Goal: Task Accomplishment & Management: Use online tool/utility

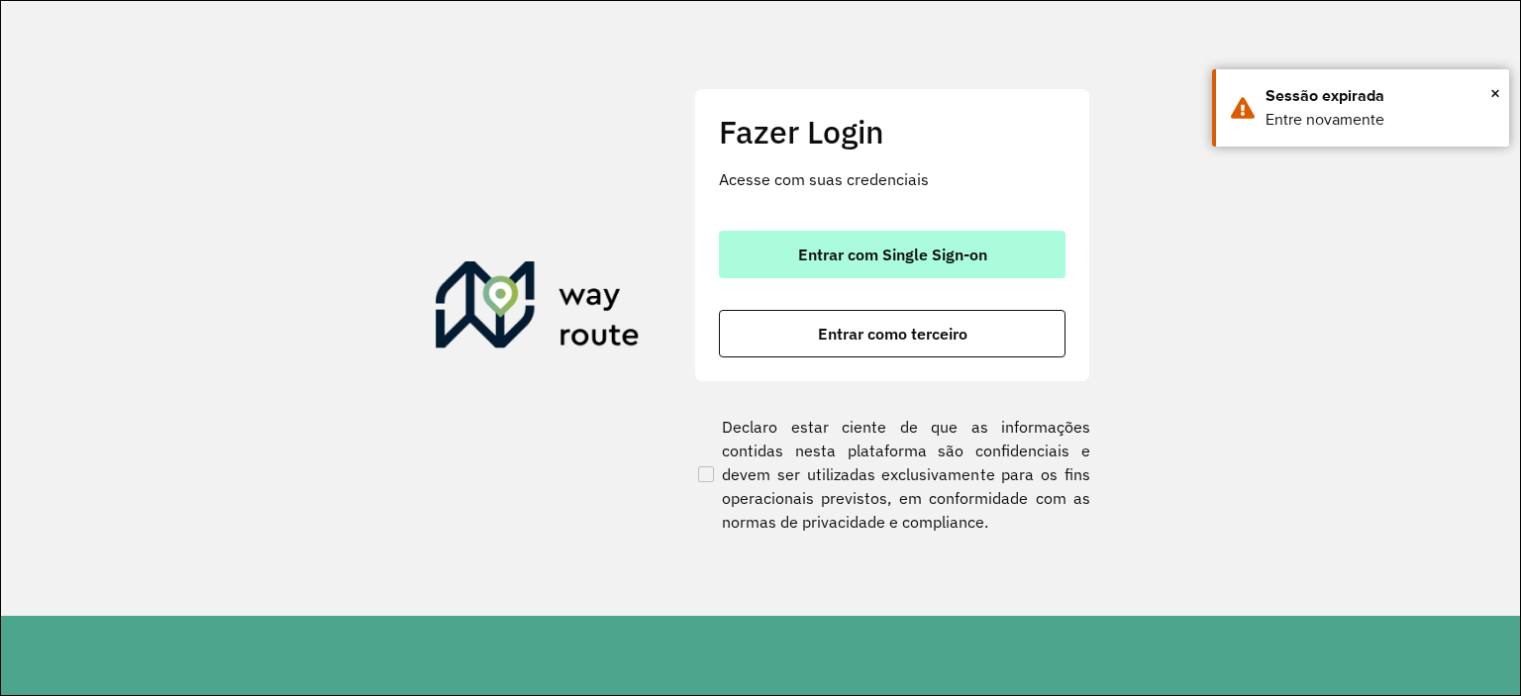
click at [848, 256] on span "Entrar com Single Sign-on" at bounding box center [892, 255] width 189 height 16
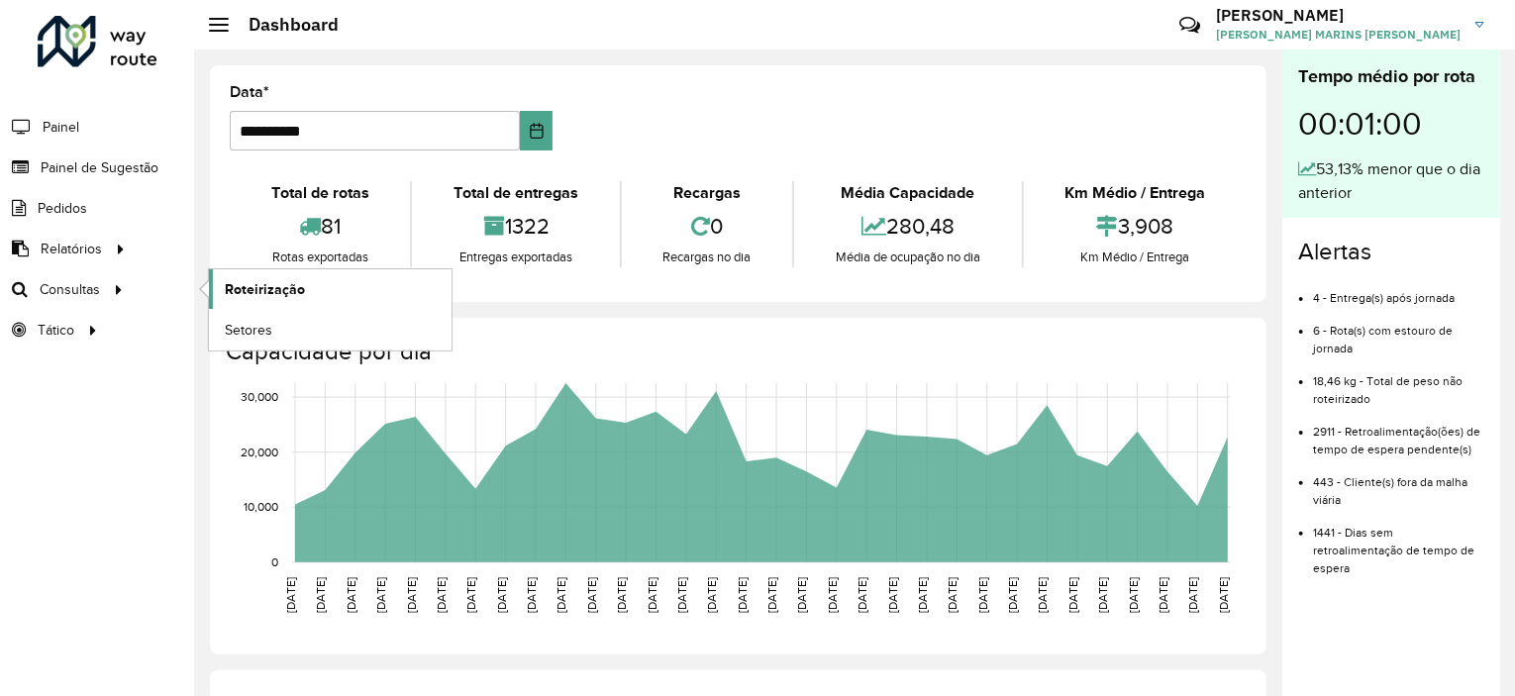
click at [265, 290] on span "Roteirização" at bounding box center [265, 289] width 80 height 21
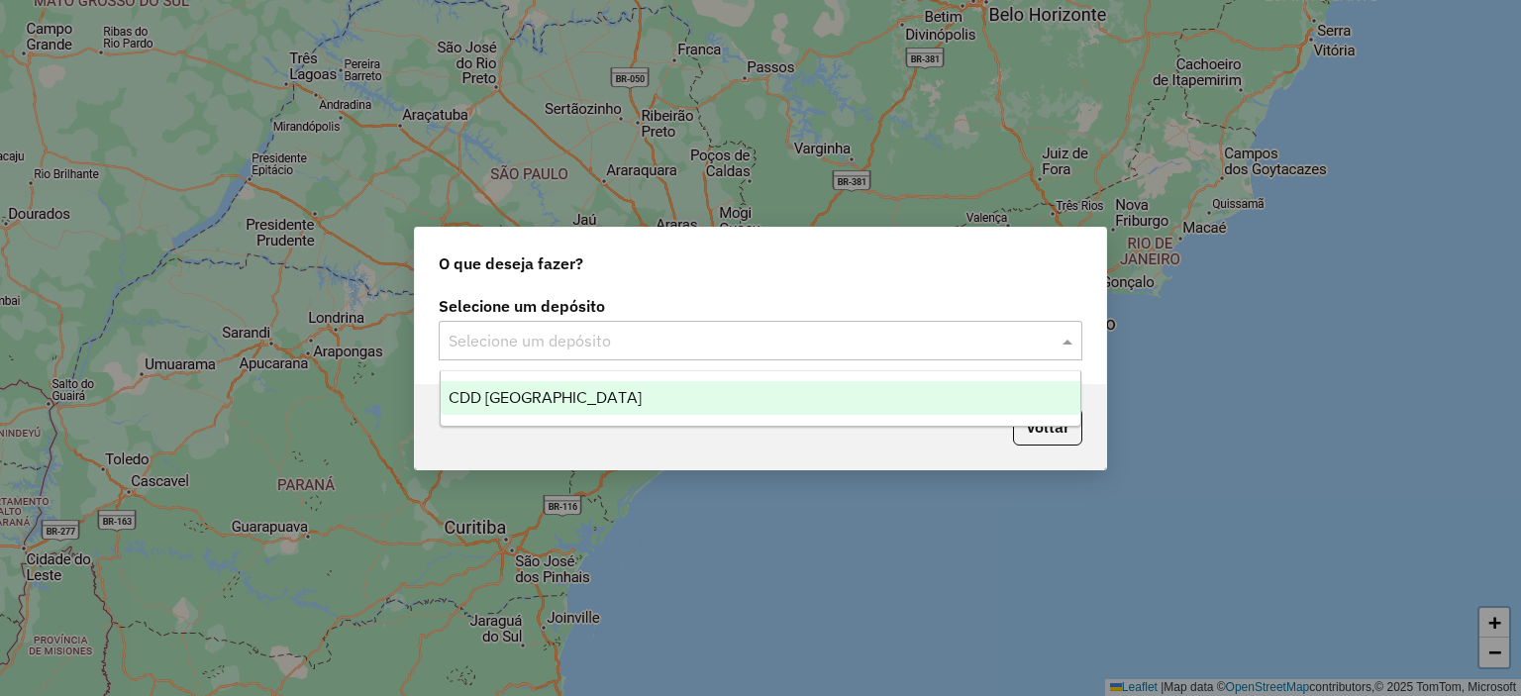
click at [875, 341] on input "text" at bounding box center [740, 342] width 584 height 24
click at [603, 401] on div "CDD Rio de Janeiro" at bounding box center [761, 398] width 641 height 34
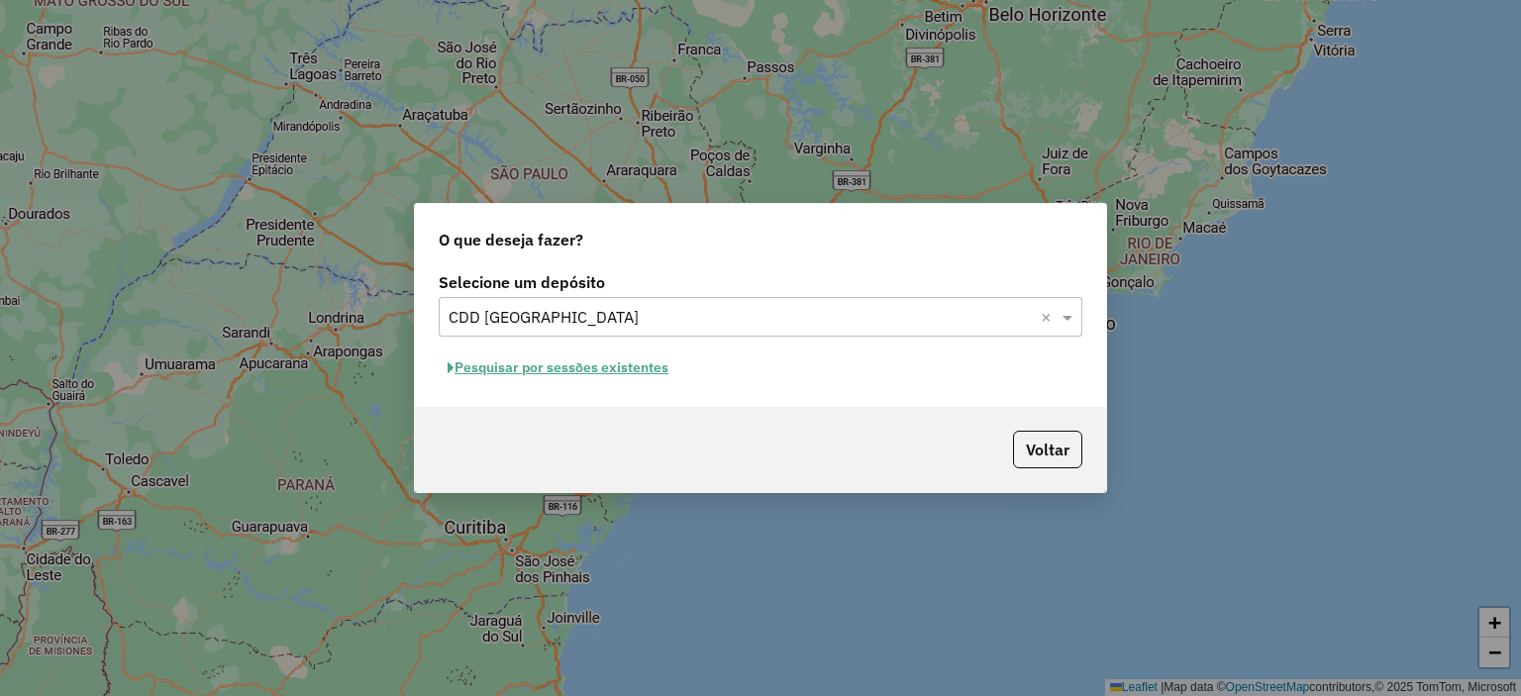
click at [551, 372] on button "Pesquisar por sessões existentes" at bounding box center [558, 367] width 239 height 31
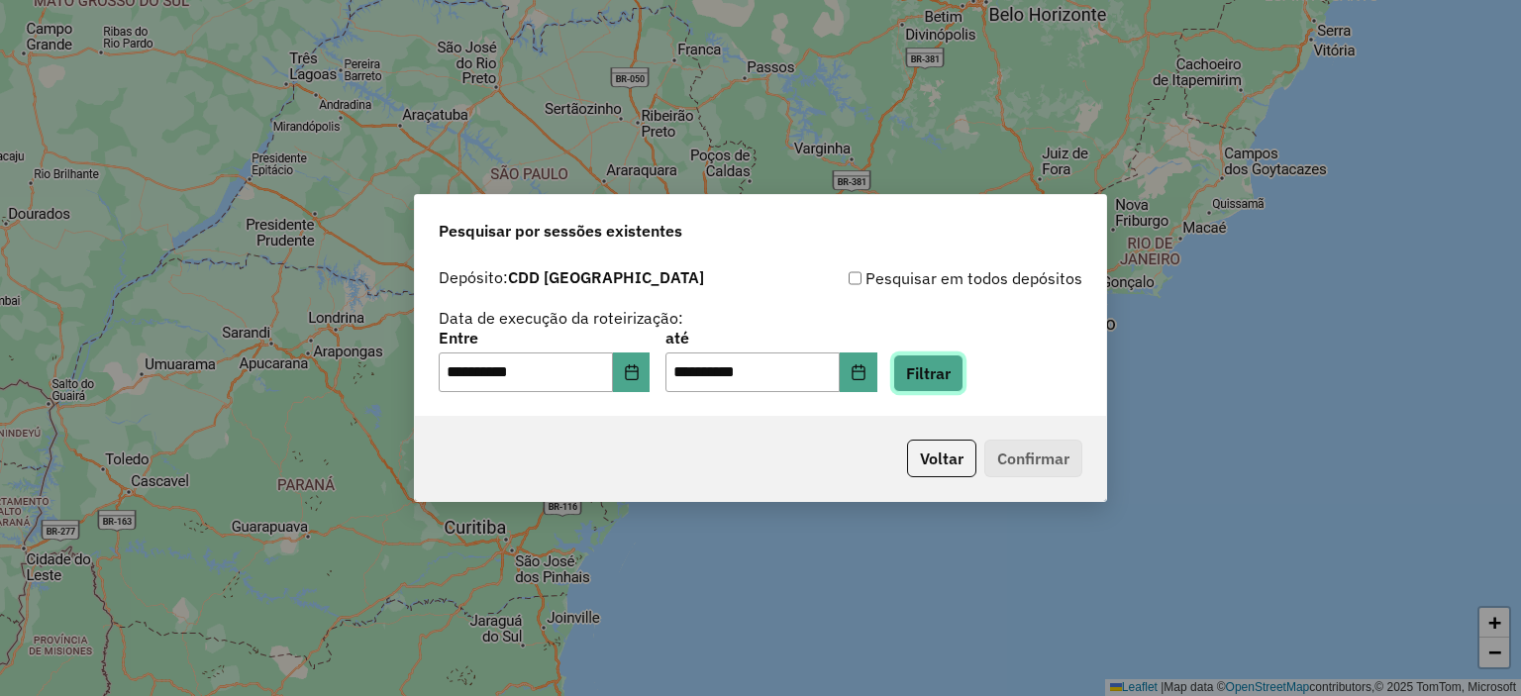
click at [963, 380] on button "Filtrar" at bounding box center [928, 373] width 70 height 38
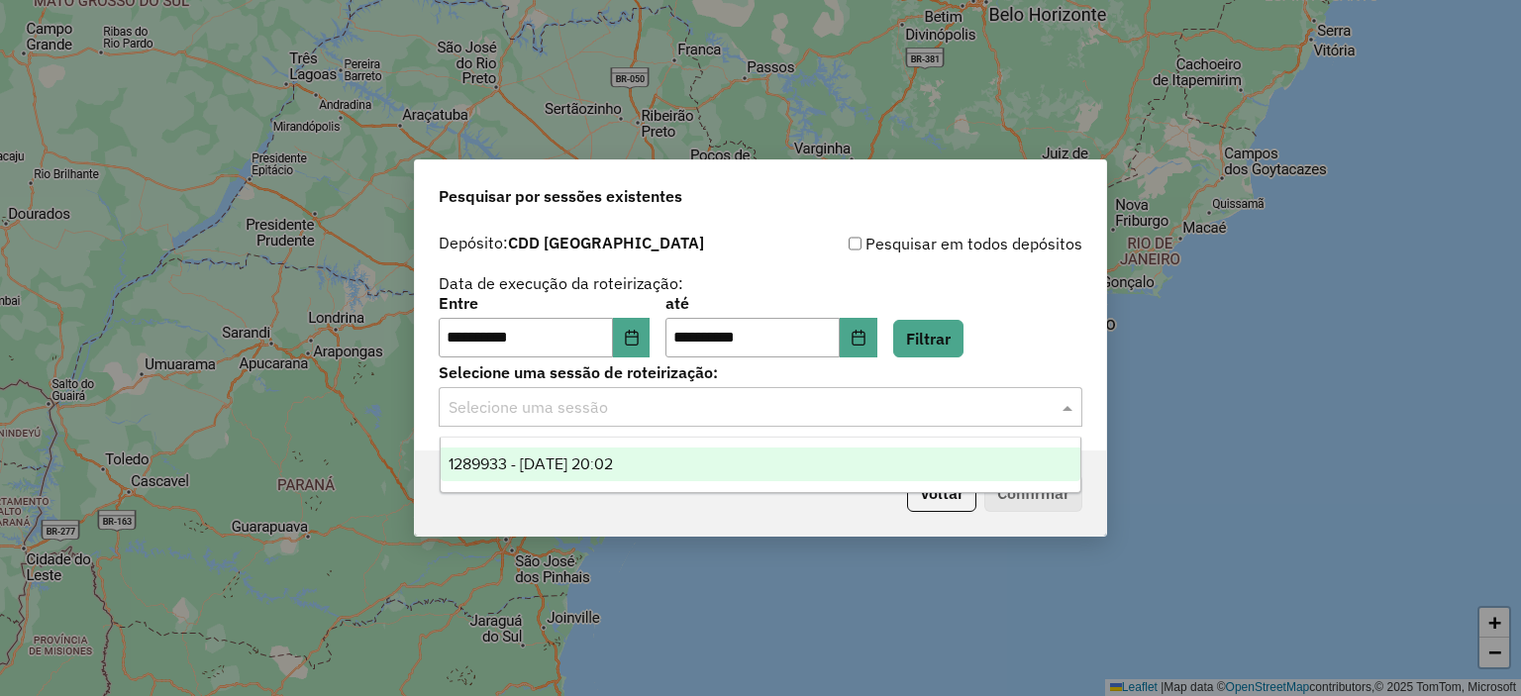
click at [902, 407] on input "text" at bounding box center [740, 408] width 584 height 24
click at [668, 462] on div "1289933 - 07/10/2025 20:02" at bounding box center [761, 464] width 641 height 34
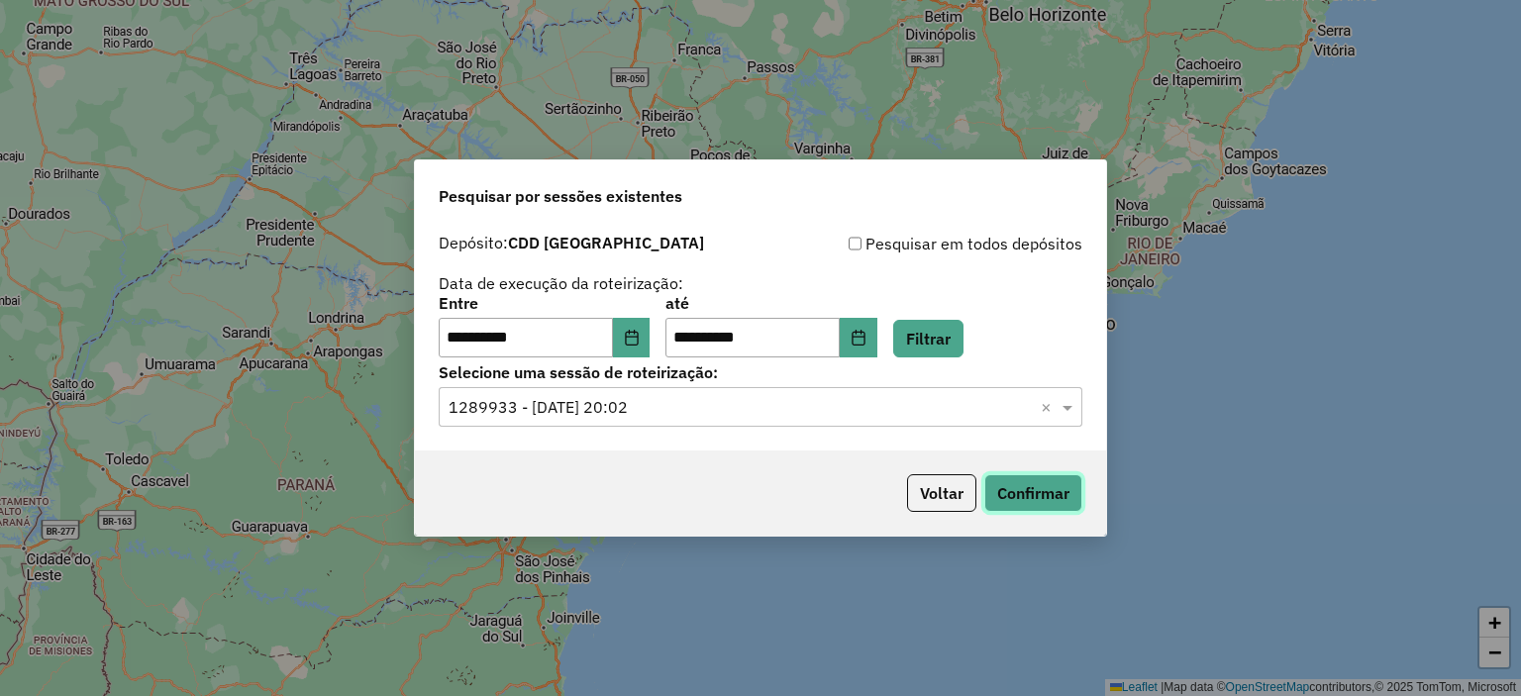
click at [1042, 489] on button "Confirmar" at bounding box center [1033, 493] width 98 height 38
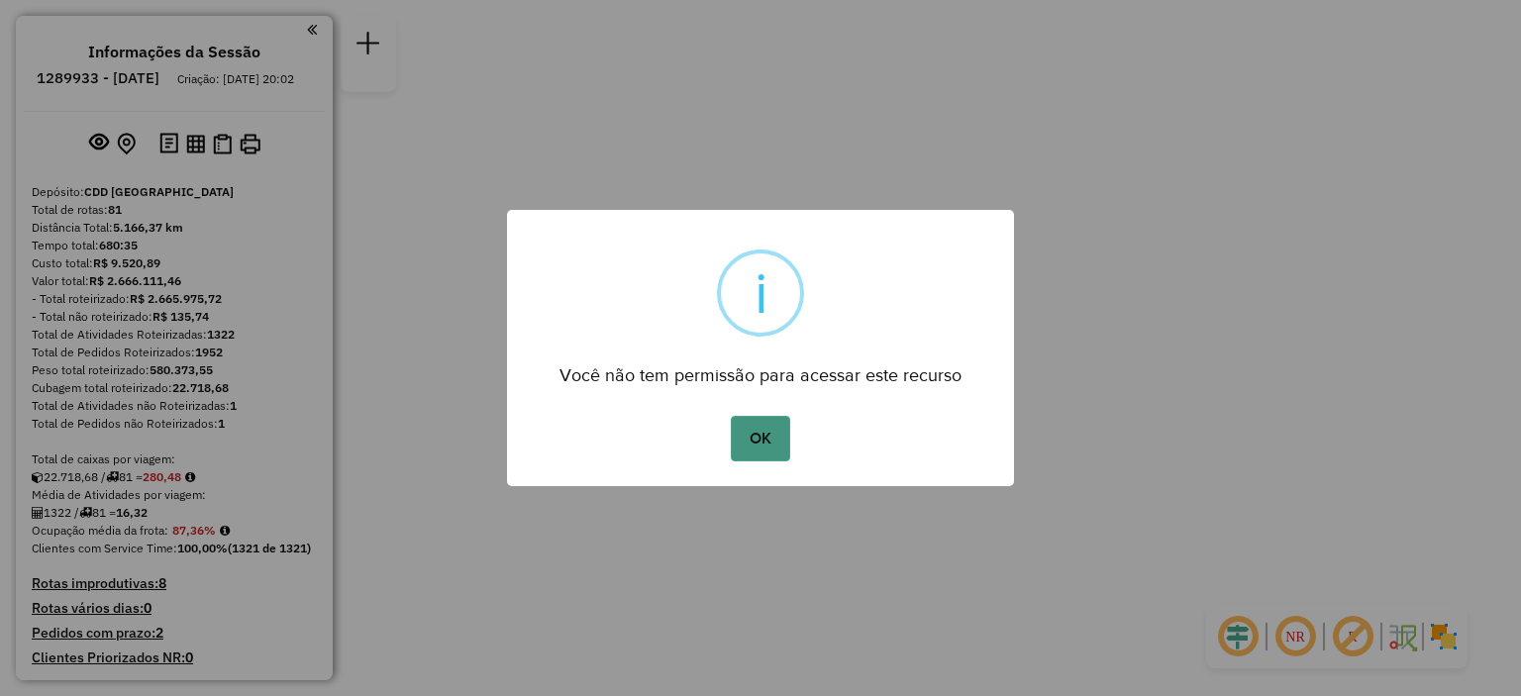
click at [764, 441] on button "OK" at bounding box center [760, 439] width 58 height 46
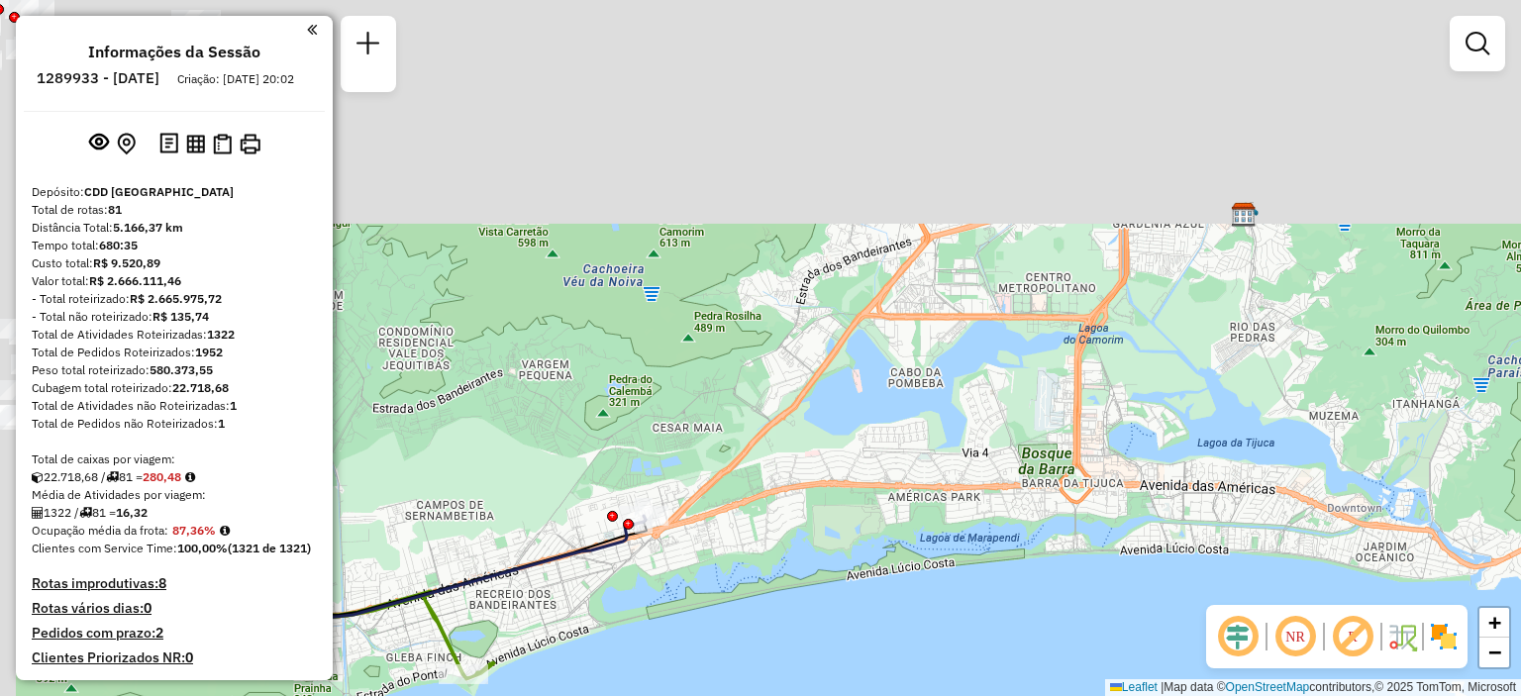
drag, startPoint x: 725, startPoint y: 189, endPoint x: 829, endPoint y: 403, distance: 237.8
click at [1043, 485] on div "Janela de atendimento Grade de atendimento Capacidade Transportadoras Veículos …" at bounding box center [760, 348] width 1521 height 696
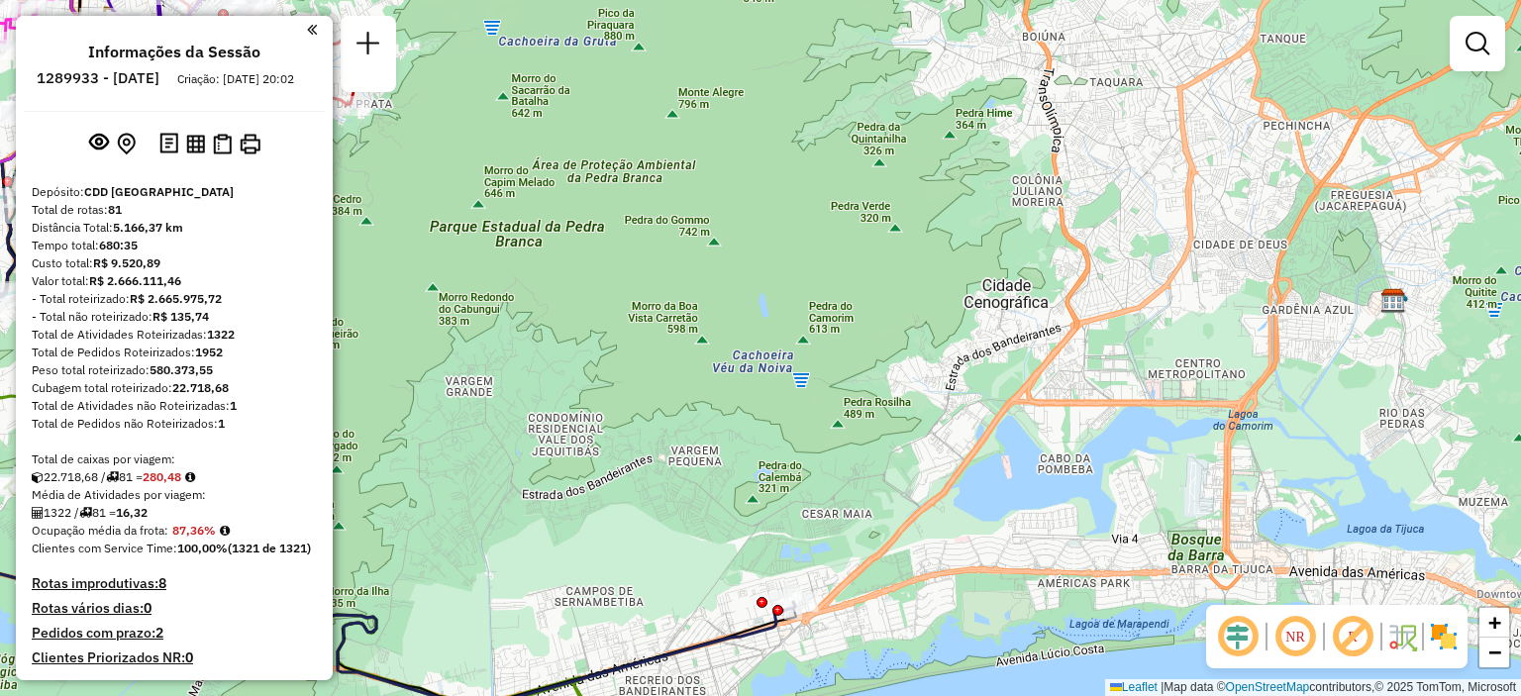
drag, startPoint x: 727, startPoint y: 306, endPoint x: 1039, endPoint y: 400, distance: 325.7
click at [1107, 429] on div "Janela de atendimento Grade de atendimento Capacidade Transportadoras Veículos …" at bounding box center [760, 348] width 1521 height 696
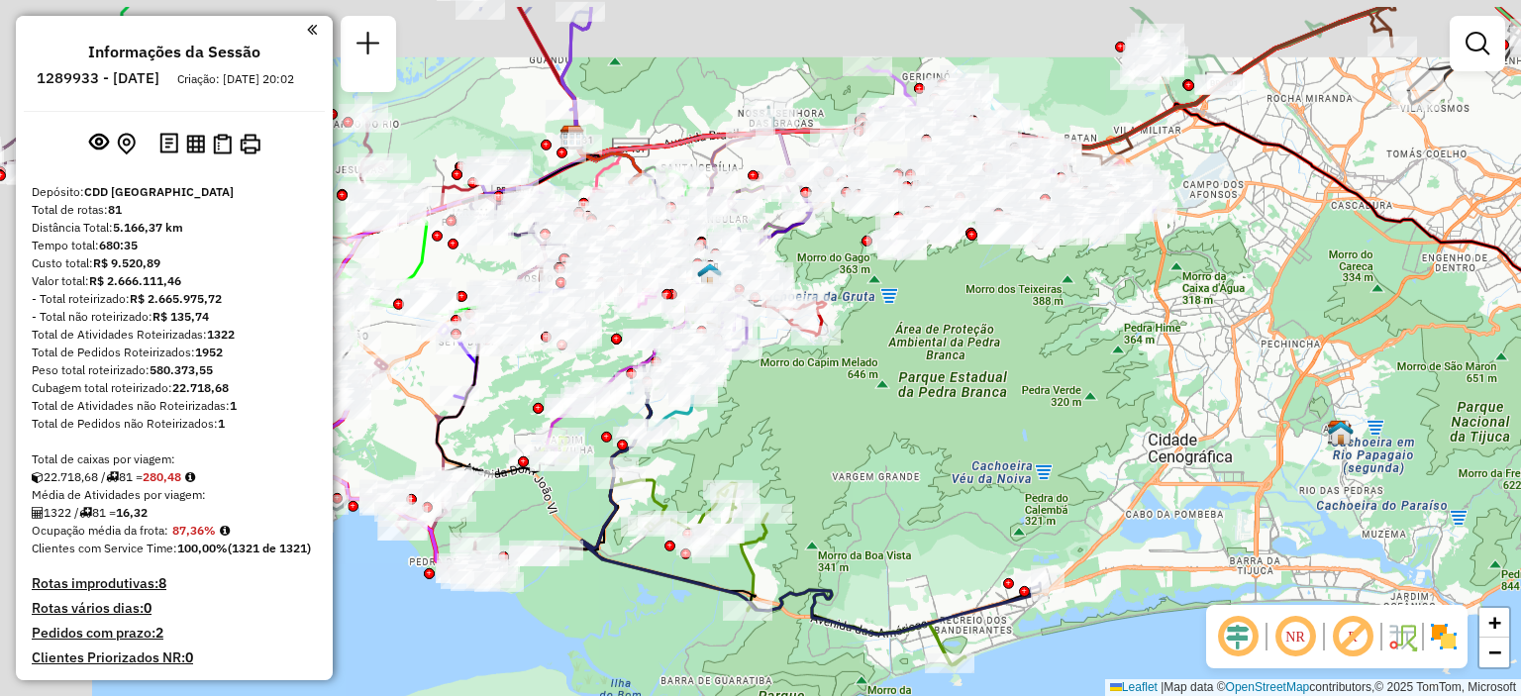
drag, startPoint x: 705, startPoint y: 338, endPoint x: 832, endPoint y: 431, distance: 157.2
click at [832, 431] on div "Janela de atendimento Grade de atendimento Capacidade Transportadoras Veículos …" at bounding box center [760, 348] width 1521 height 696
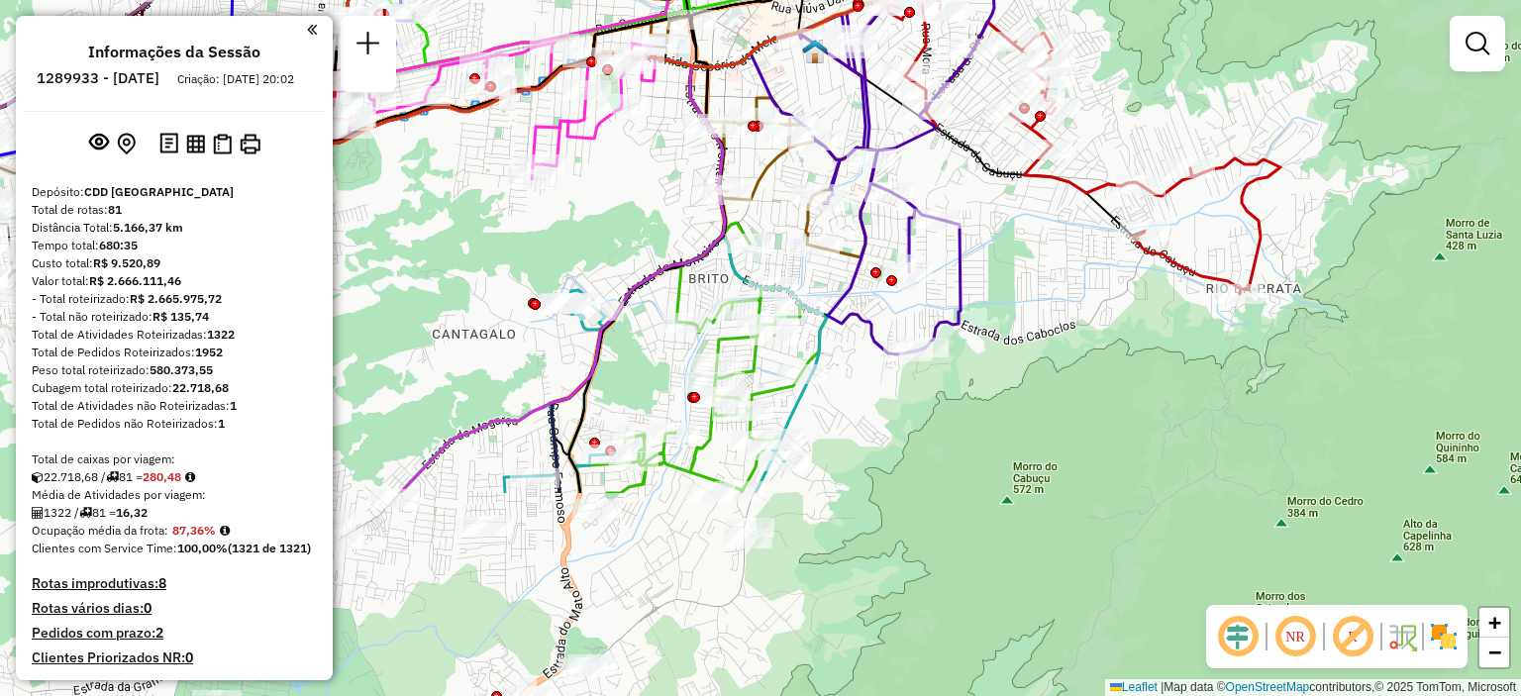
drag, startPoint x: 823, startPoint y: 487, endPoint x: 757, endPoint y: 225, distance: 270.4
click at [757, 225] on div "Janela de atendimento Grade de atendimento Capacidade Transportadoras Veículos …" at bounding box center [760, 348] width 1521 height 696
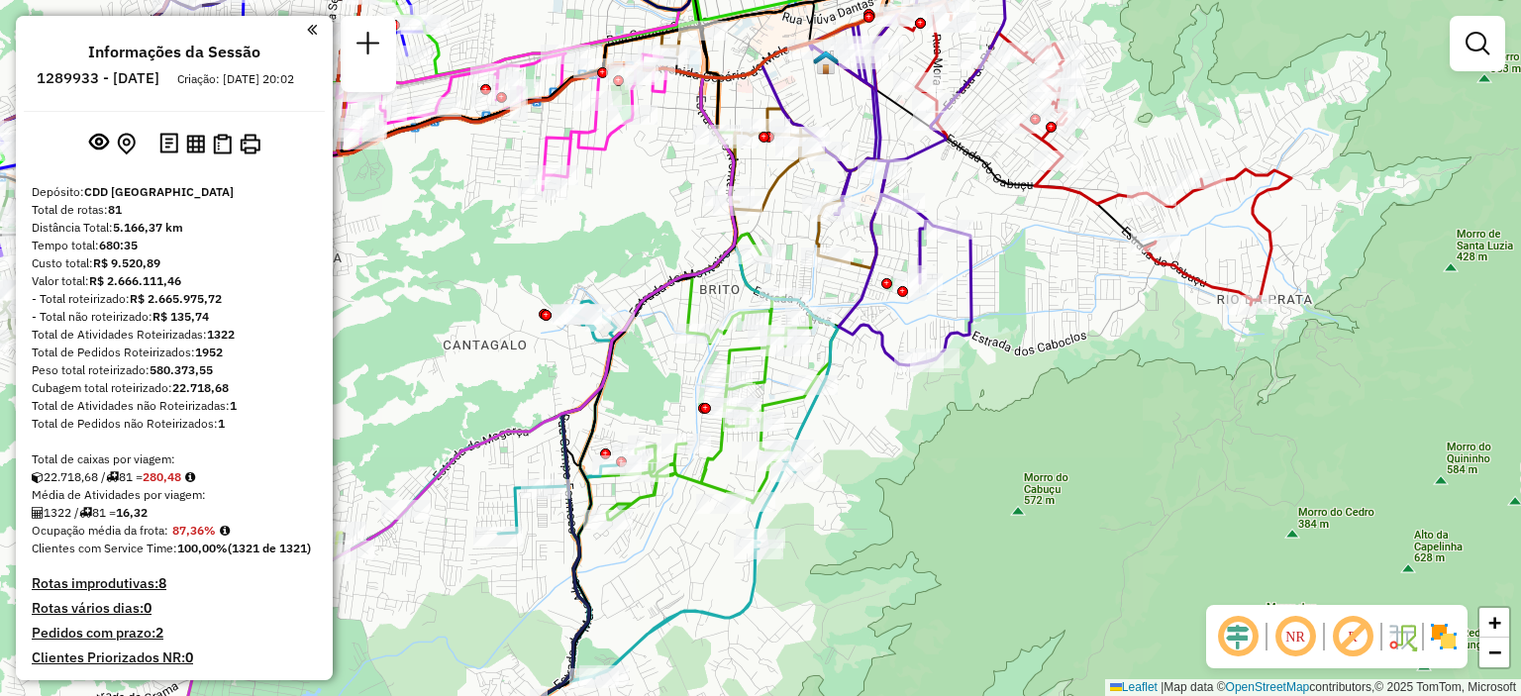
drag, startPoint x: 508, startPoint y: 383, endPoint x: 567, endPoint y: 400, distance: 61.7
click at [549, 408] on div "Janela de atendimento Grade de atendimento Capacidade Transportadoras Veículos …" at bounding box center [760, 348] width 1521 height 696
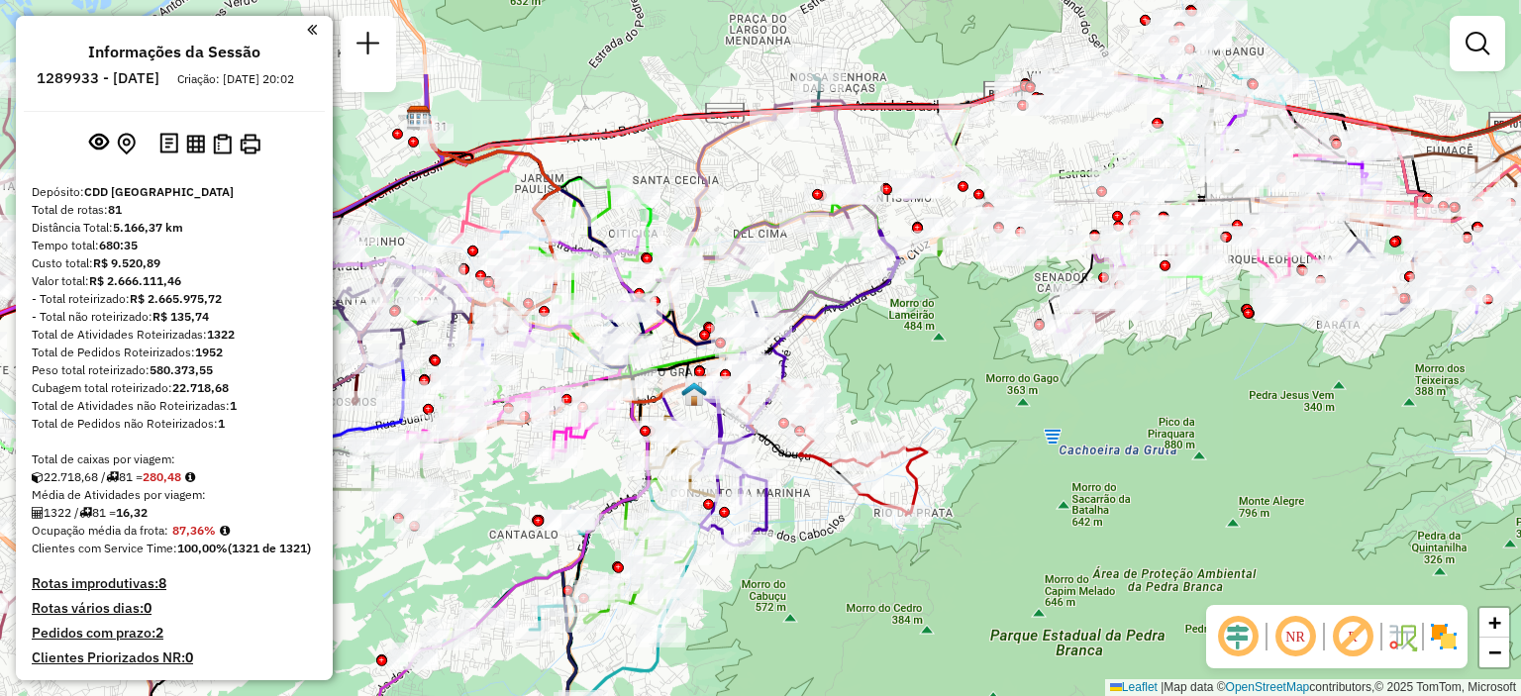
drag, startPoint x: 748, startPoint y: 227, endPoint x: 941, endPoint y: 400, distance: 259.4
click at [941, 400] on div "Janela de atendimento Grade de atendimento Capacidade Transportadoras Veículos …" at bounding box center [760, 348] width 1521 height 696
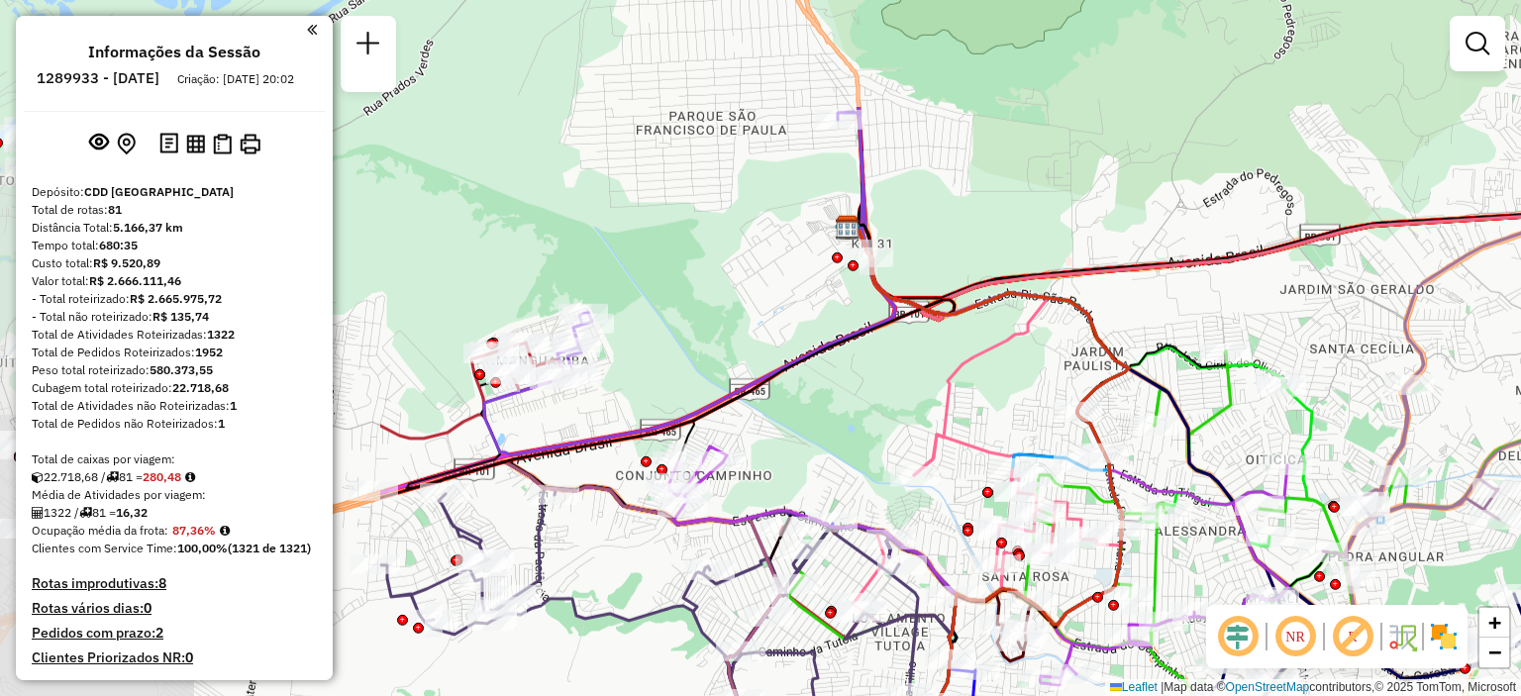
drag, startPoint x: 459, startPoint y: 183, endPoint x: 993, endPoint y: 355, distance: 560.7
click at [1007, 364] on icon at bounding box center [951, 352] width 190 height 248
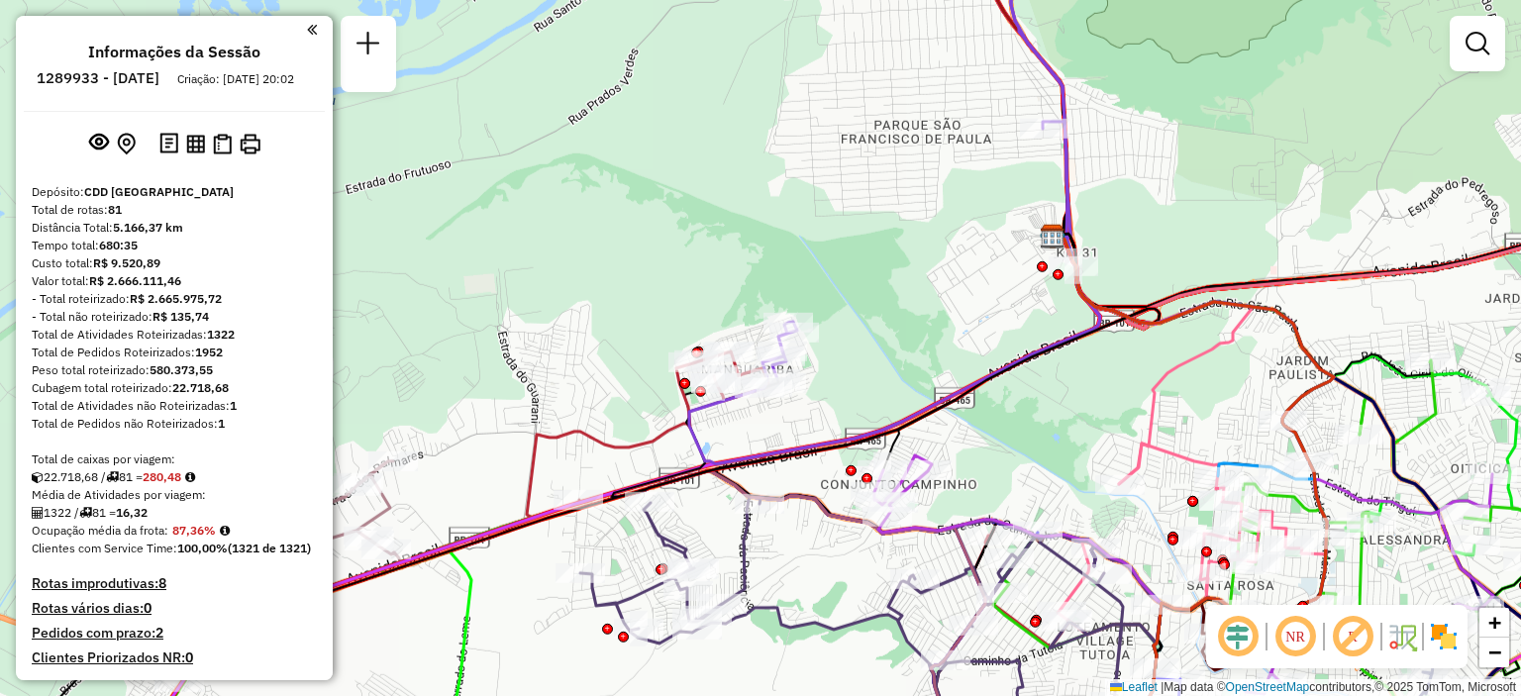
drag, startPoint x: 566, startPoint y: 283, endPoint x: 756, endPoint y: 287, distance: 190.1
click at [756, 287] on div "Janela de atendimento Grade de atendimento Capacidade Transportadoras Veículos …" at bounding box center [760, 348] width 1521 height 696
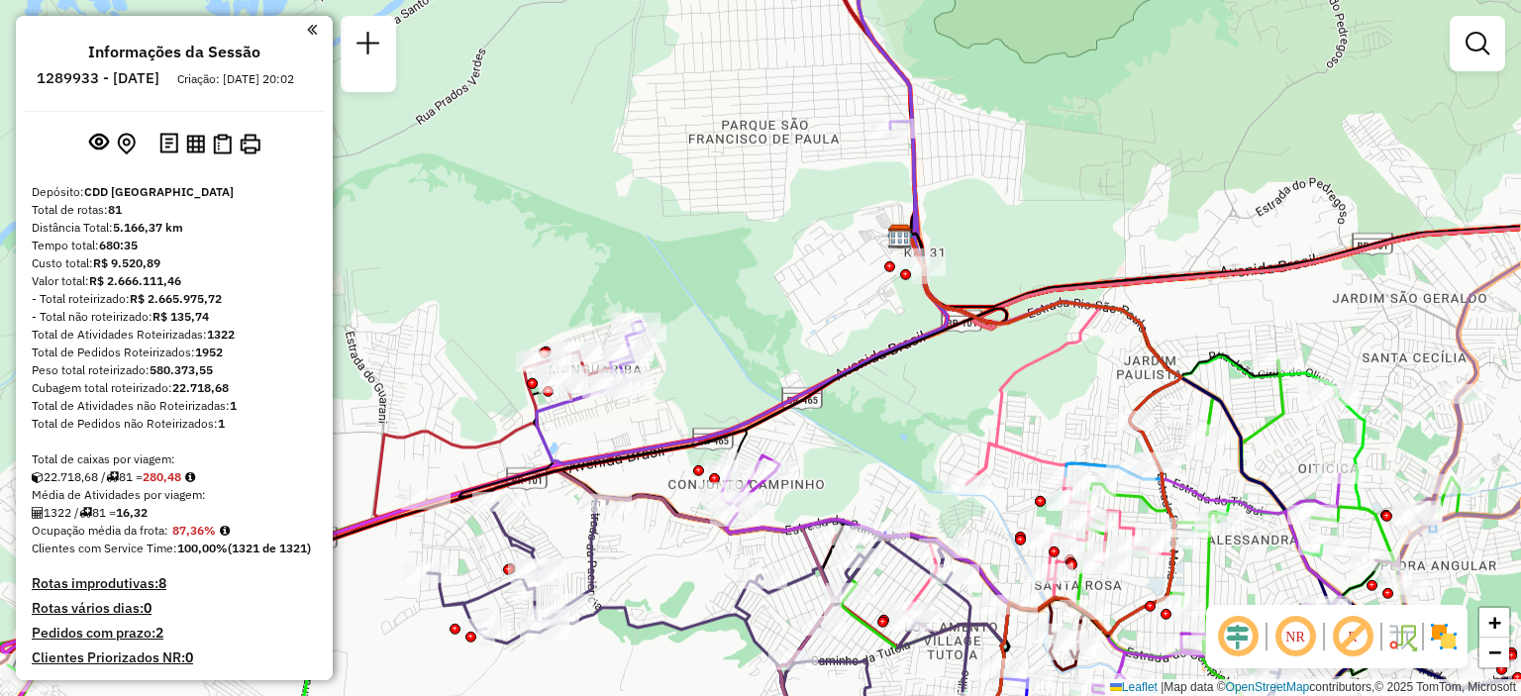
drag, startPoint x: 950, startPoint y: 340, endPoint x: 798, endPoint y: 340, distance: 152.5
click at [798, 340] on div "Janela de atendimento Grade de atendimento Capacidade Transportadoras Veículos …" at bounding box center [760, 348] width 1521 height 696
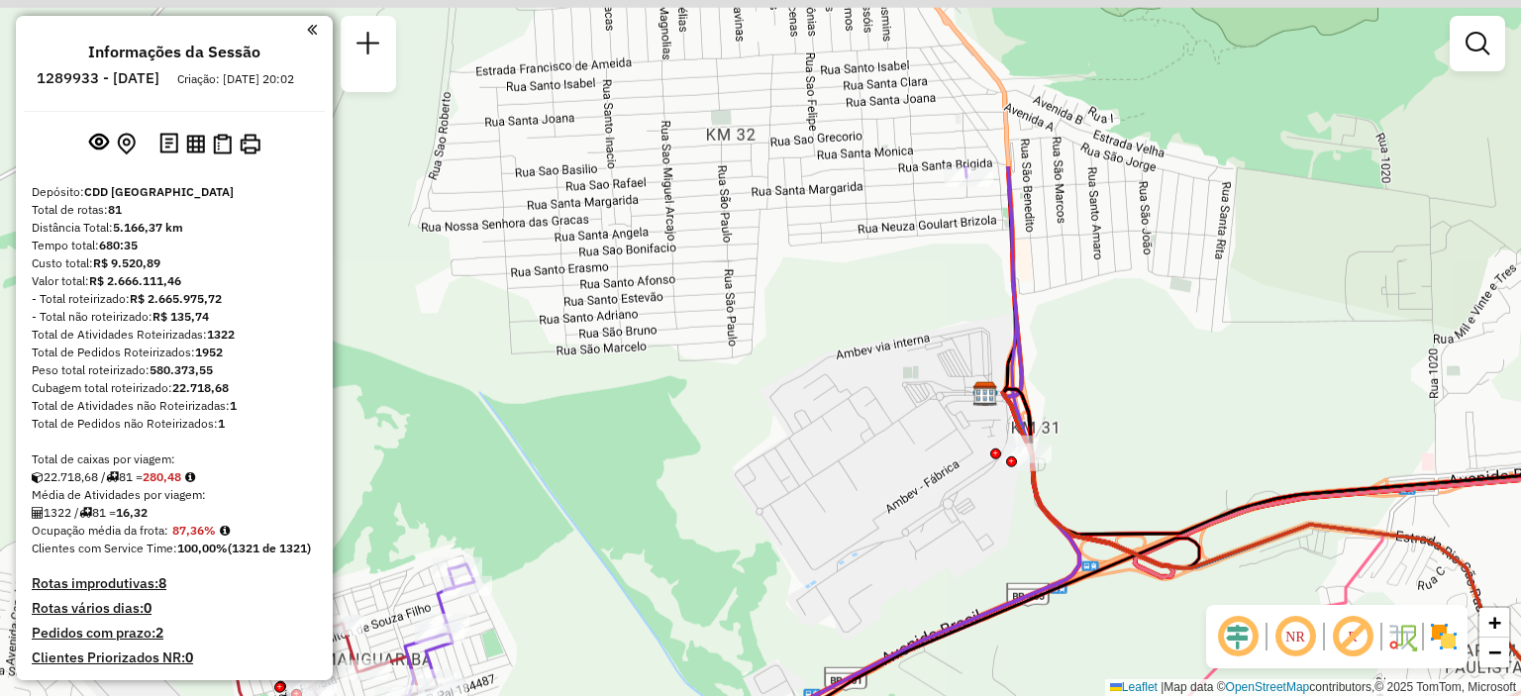
drag, startPoint x: 851, startPoint y: 189, endPoint x: 892, endPoint y: 425, distance: 239.1
click at [892, 425] on div "Janela de atendimento Grade de atendimento Capacidade Transportadoras Veículos …" at bounding box center [760, 348] width 1521 height 696
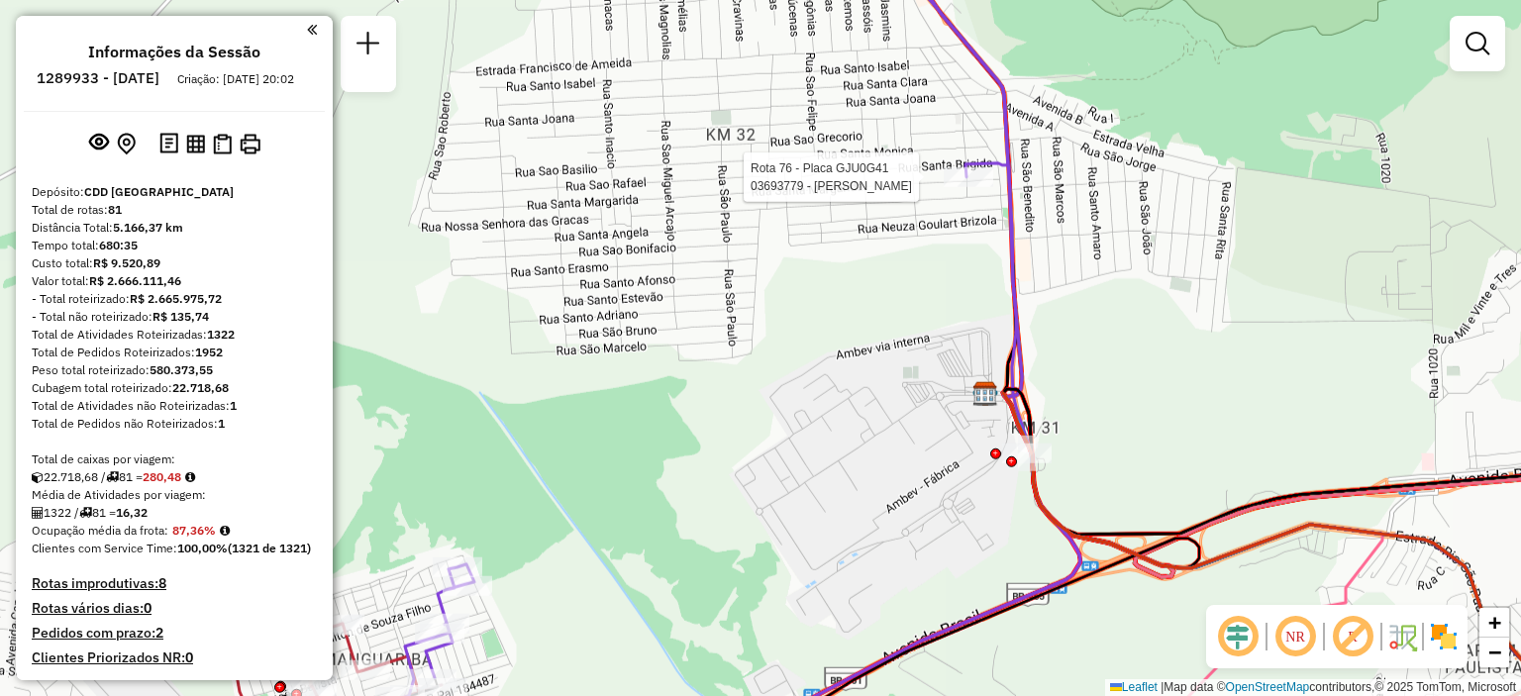
select select "**********"
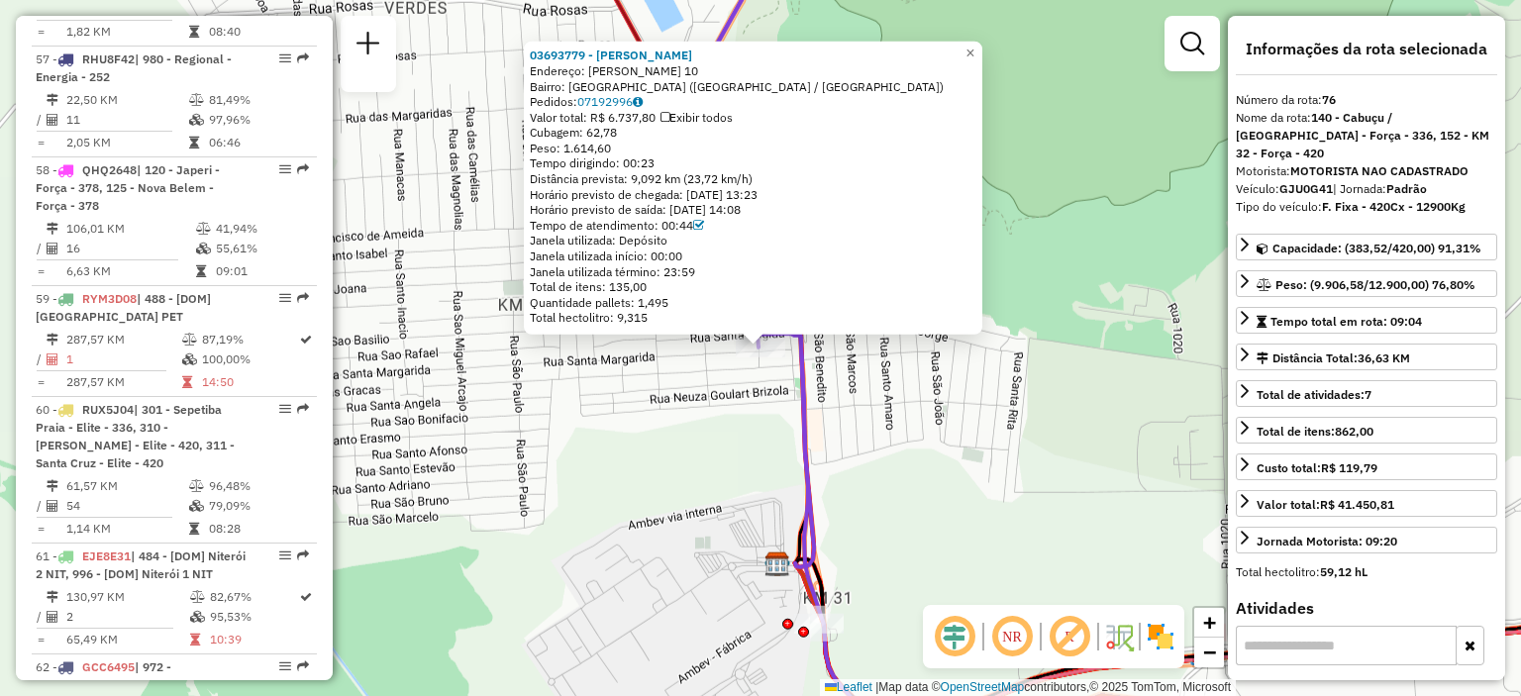
scroll to position [10188, 0]
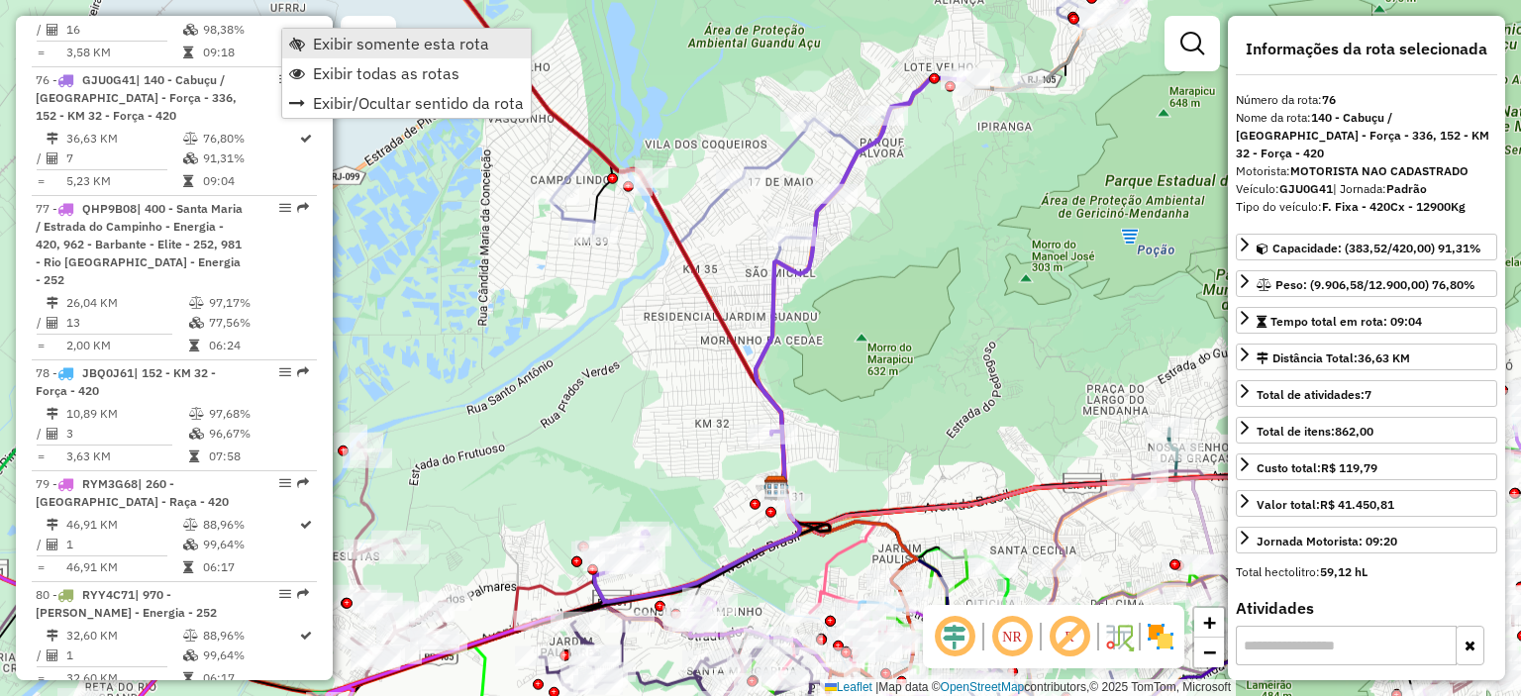
click at [368, 42] on span "Exibir somente esta rota" at bounding box center [401, 44] width 176 height 16
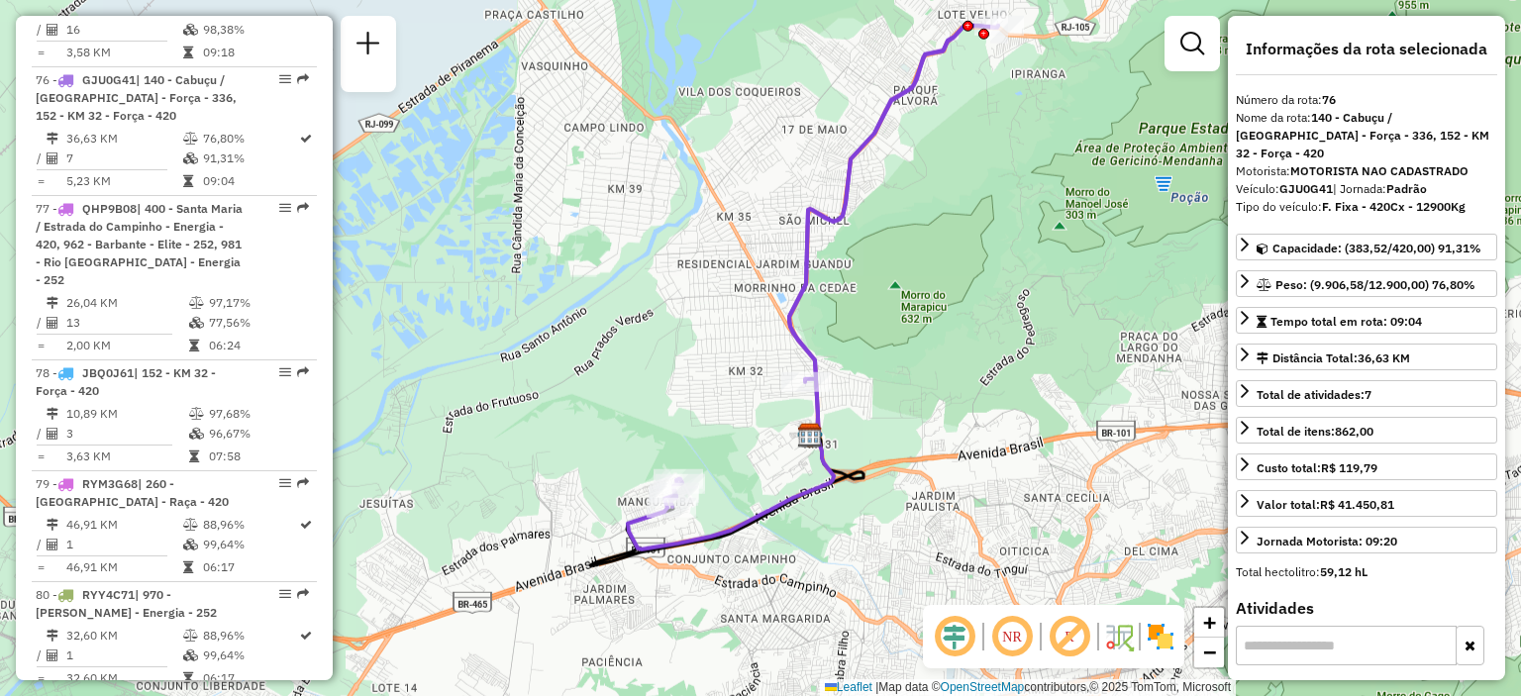
drag, startPoint x: 875, startPoint y: 461, endPoint x: 909, endPoint y: 409, distance: 62.3
click at [909, 409] on div "Janela de atendimento Grade de atendimento Capacidade Transportadoras Veículos …" at bounding box center [760, 348] width 1521 height 696
click at [1159, 633] on img at bounding box center [1160, 637] width 32 height 32
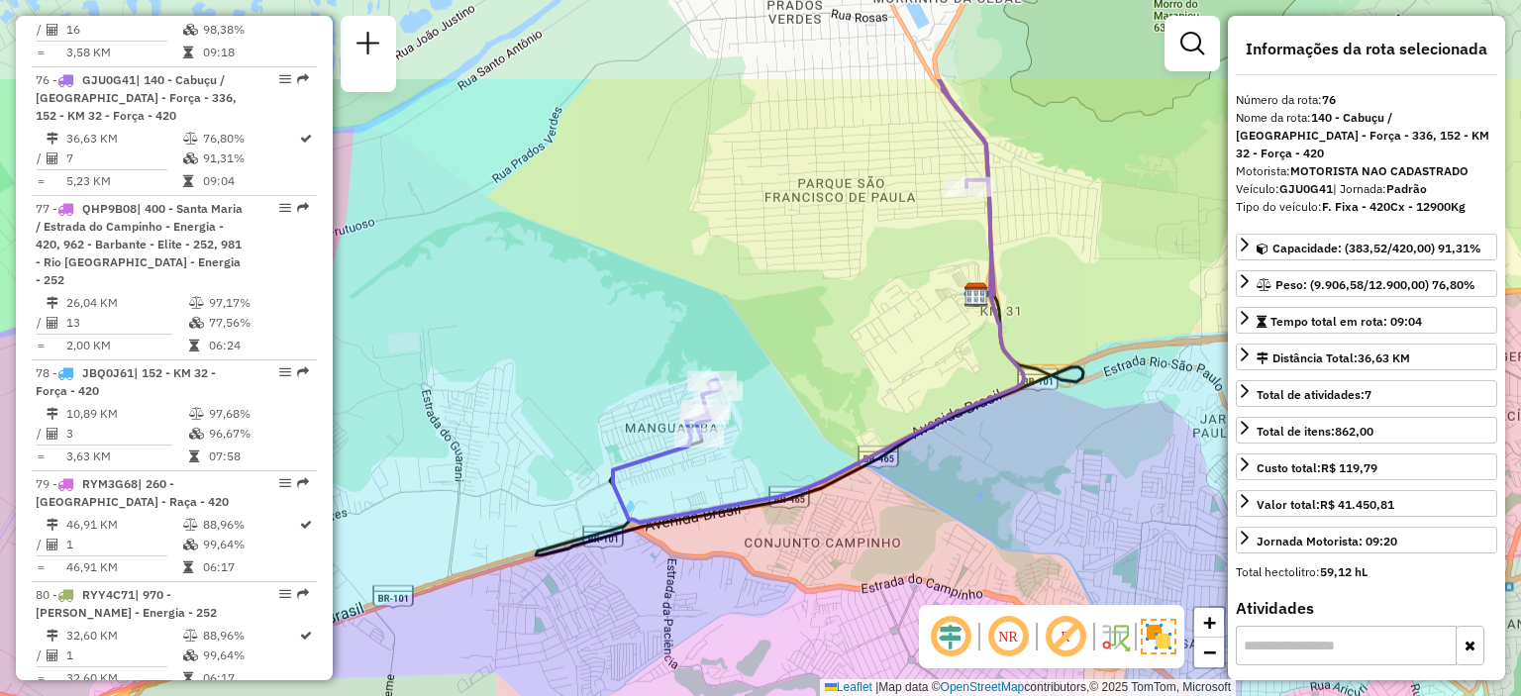
drag, startPoint x: 1045, startPoint y: 237, endPoint x: 900, endPoint y: 389, distance: 210.8
click at [900, 389] on div "Janela de atendimento Grade de atendimento Capacidade Transportadoras Veículos …" at bounding box center [760, 348] width 1521 height 696
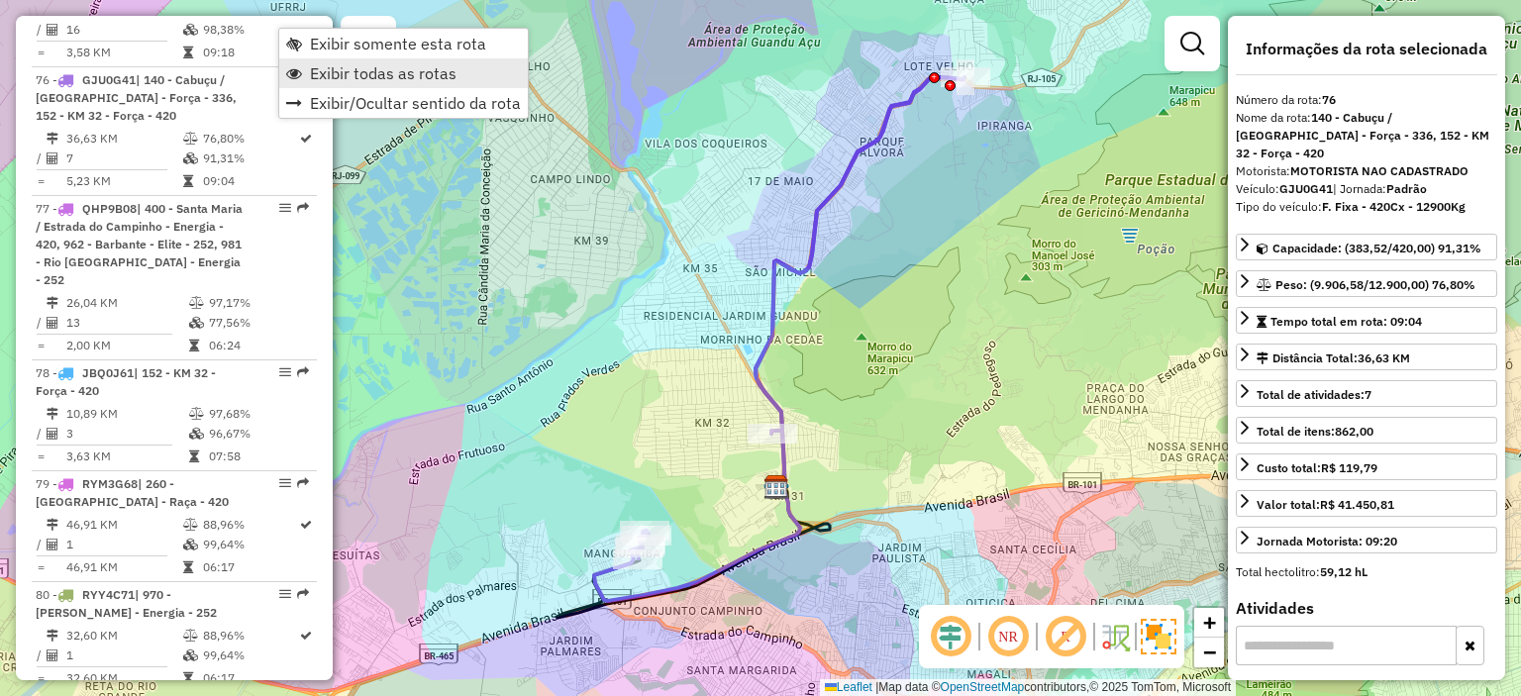
click at [355, 67] on span "Exibir todas as rotas" at bounding box center [383, 73] width 147 height 16
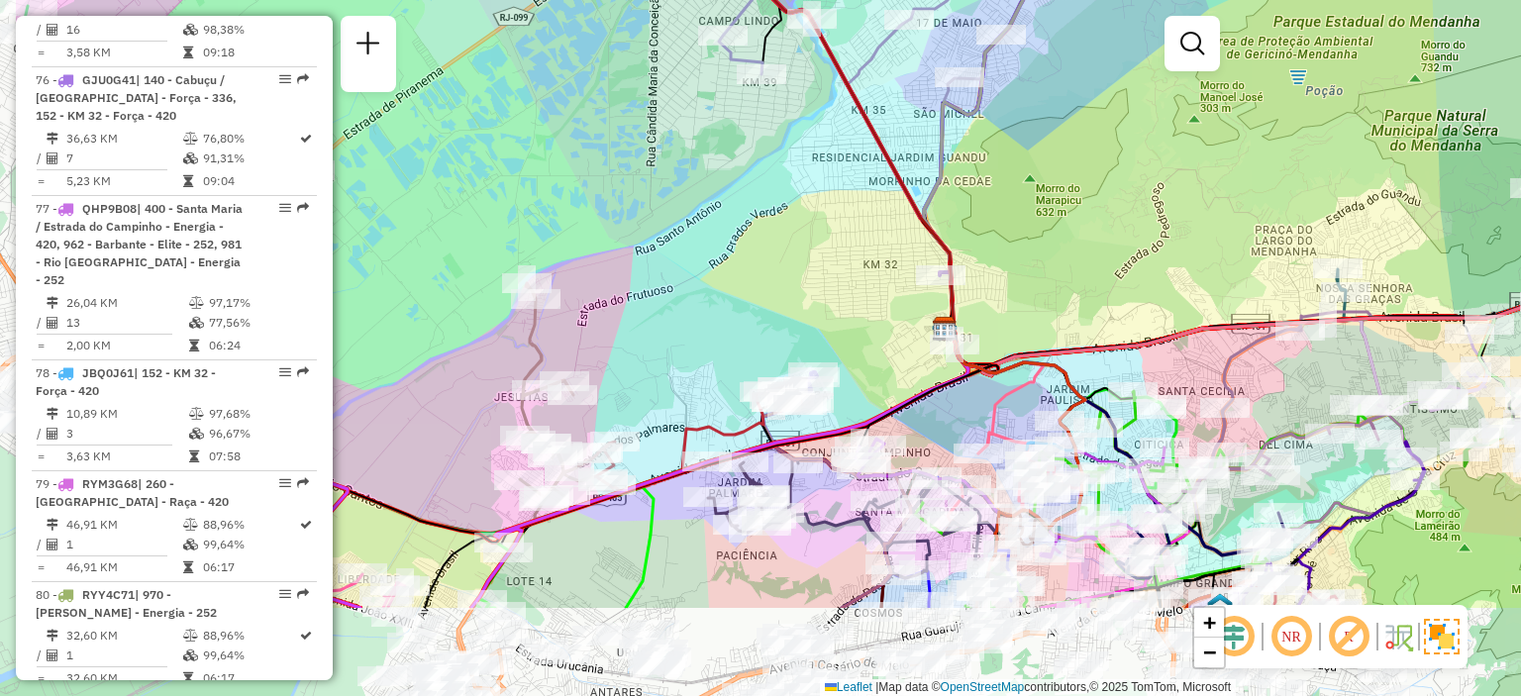
drag, startPoint x: 857, startPoint y: 358, endPoint x: 1029, endPoint y: 207, distance: 228.6
click at [1029, 207] on div "Janela de atendimento Grade de atendimento Capacidade Transportadoras Veículos …" at bounding box center [760, 348] width 1521 height 696
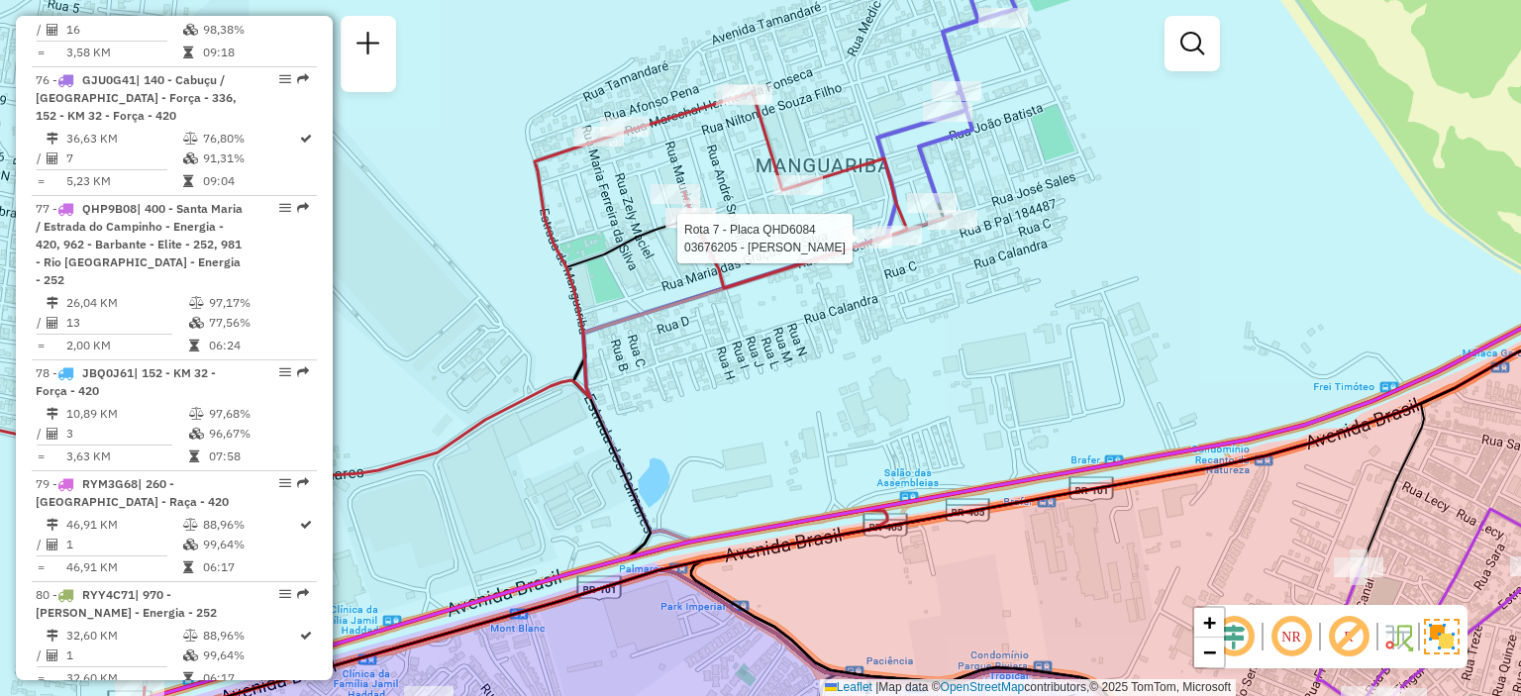
select select "**********"
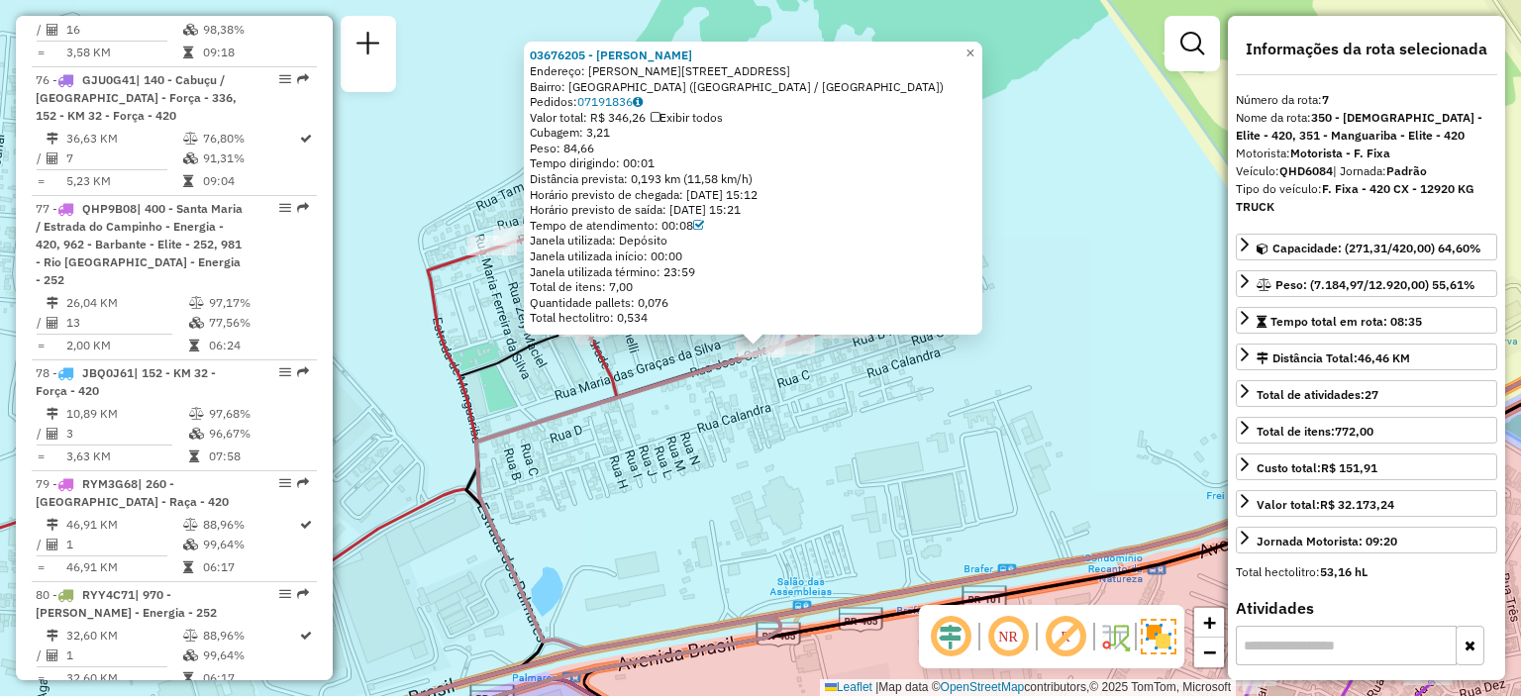
scroll to position [1535, 0]
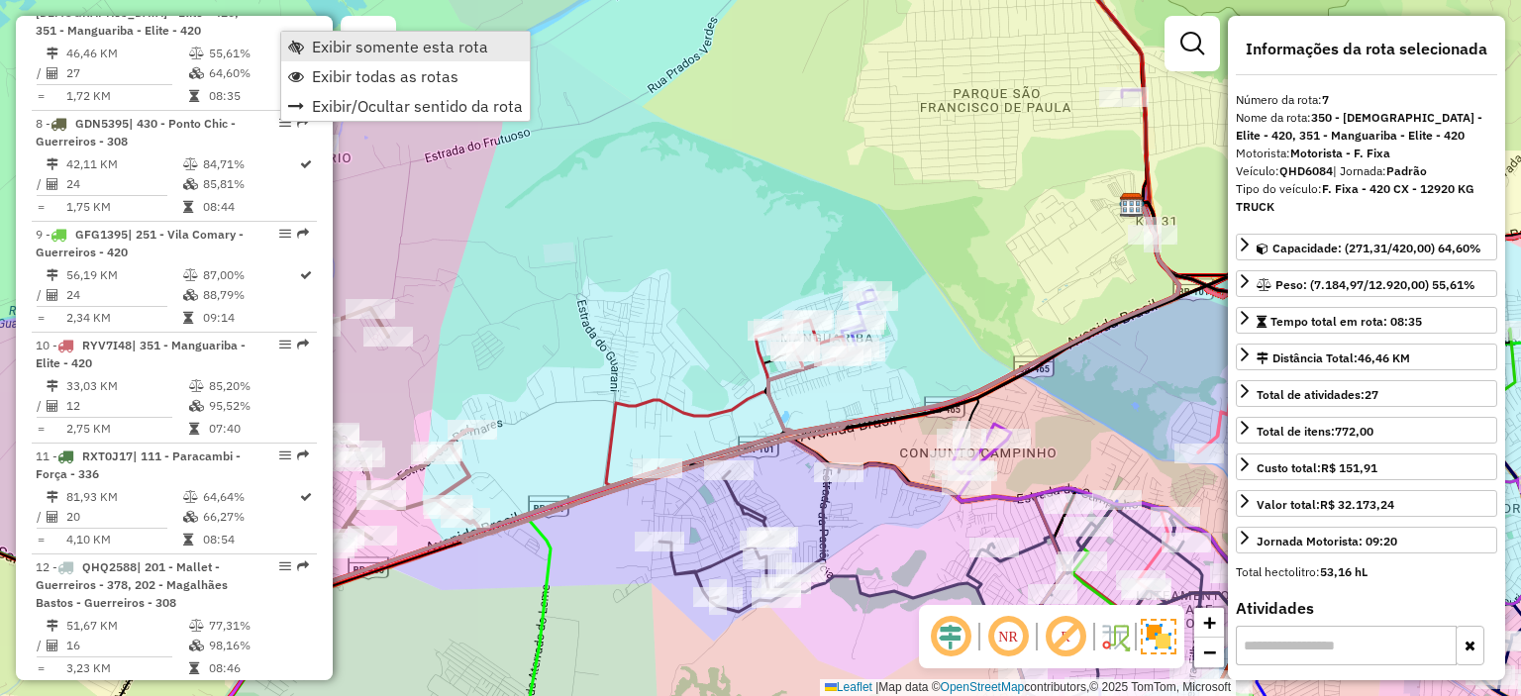
click at [374, 50] on span "Exibir somente esta rota" at bounding box center [400, 47] width 176 height 16
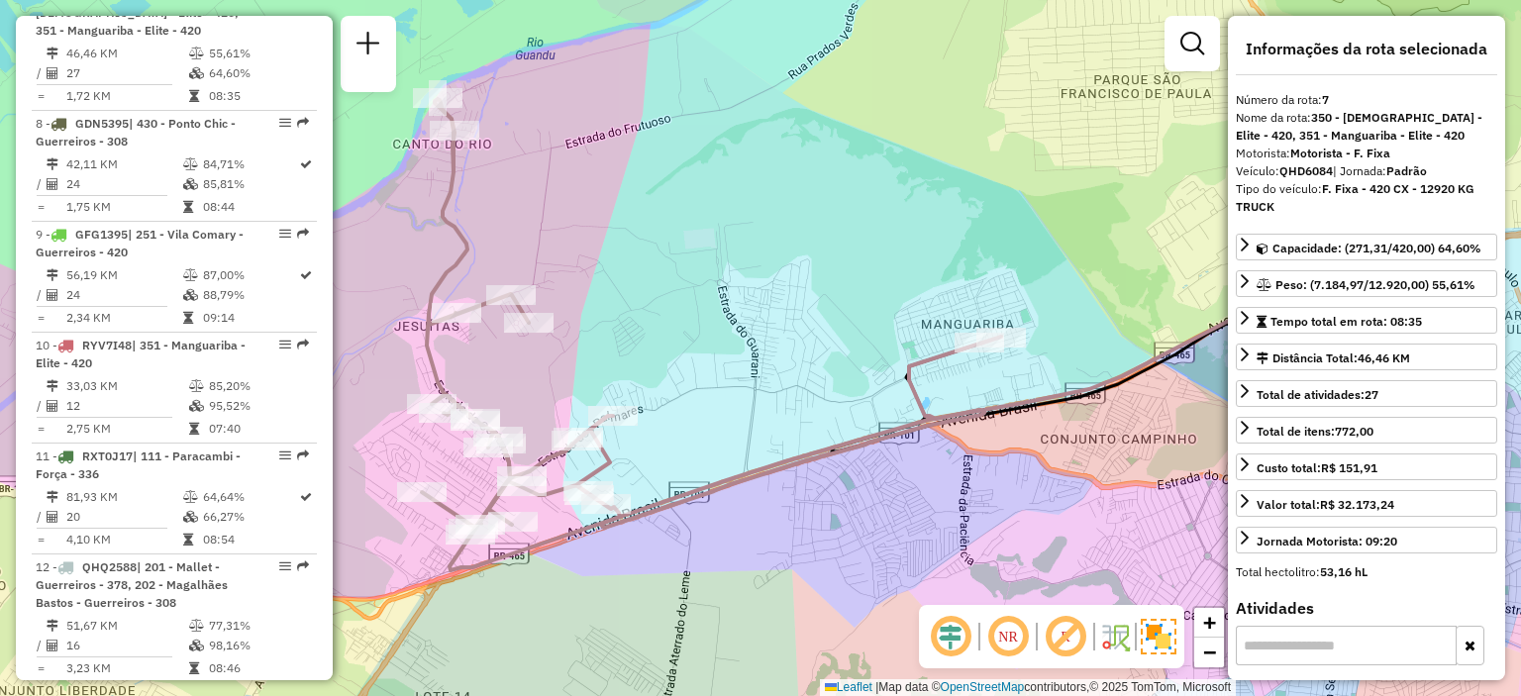
drag, startPoint x: 549, startPoint y: 377, endPoint x: 677, endPoint y: 360, distance: 128.8
click at [677, 360] on div "Janela de atendimento Grade de atendimento Capacidade Transportadoras Veículos …" at bounding box center [760, 348] width 1521 height 696
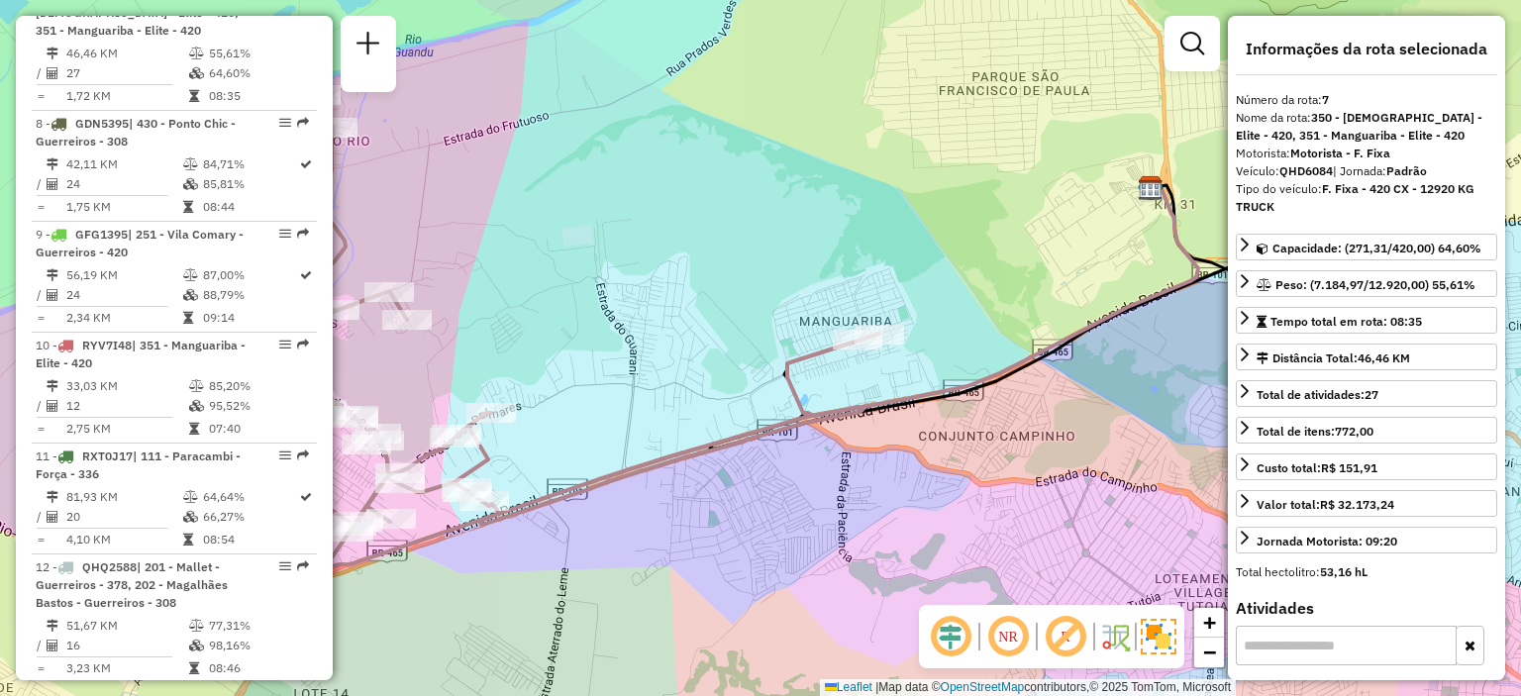
drag, startPoint x: 931, startPoint y: 312, endPoint x: 836, endPoint y: 312, distance: 95.0
click at [837, 311] on div "Janela de atendimento Grade de atendimento Capacidade Transportadoras Veículos …" at bounding box center [760, 348] width 1521 height 696
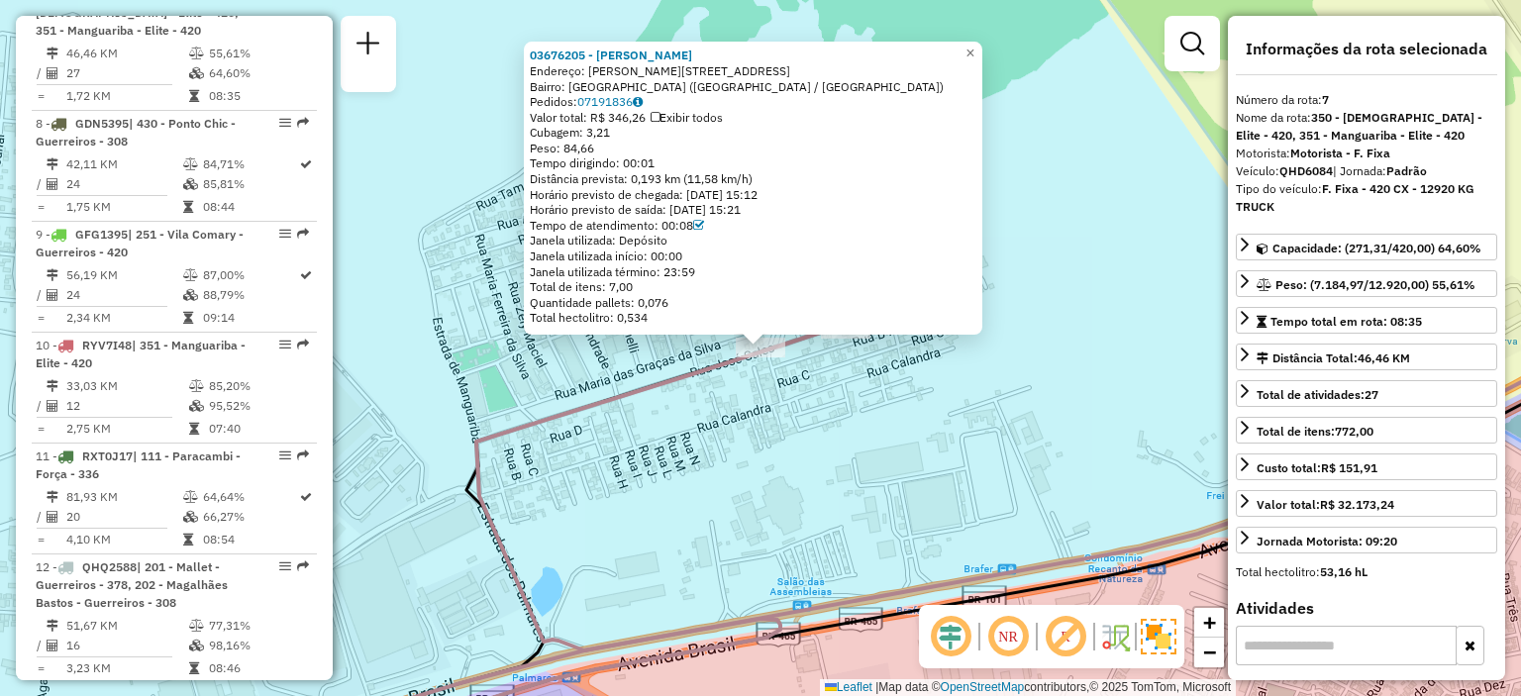
click at [845, 417] on div "03676205 - [PERSON_NAME]: [STREET_ADDRESS][PERSON_NAME] Pedidos: 07191836 Valor…" at bounding box center [760, 348] width 1521 height 696
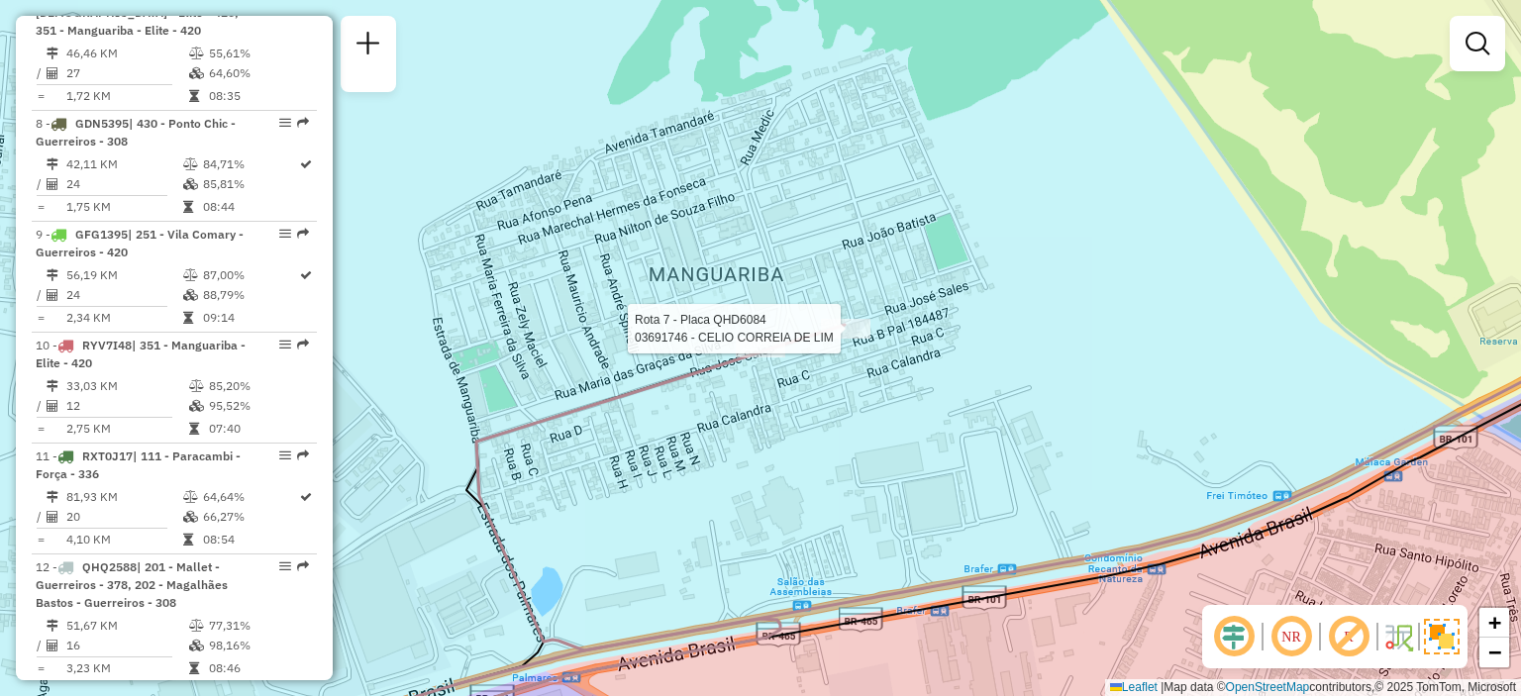
select select "**********"
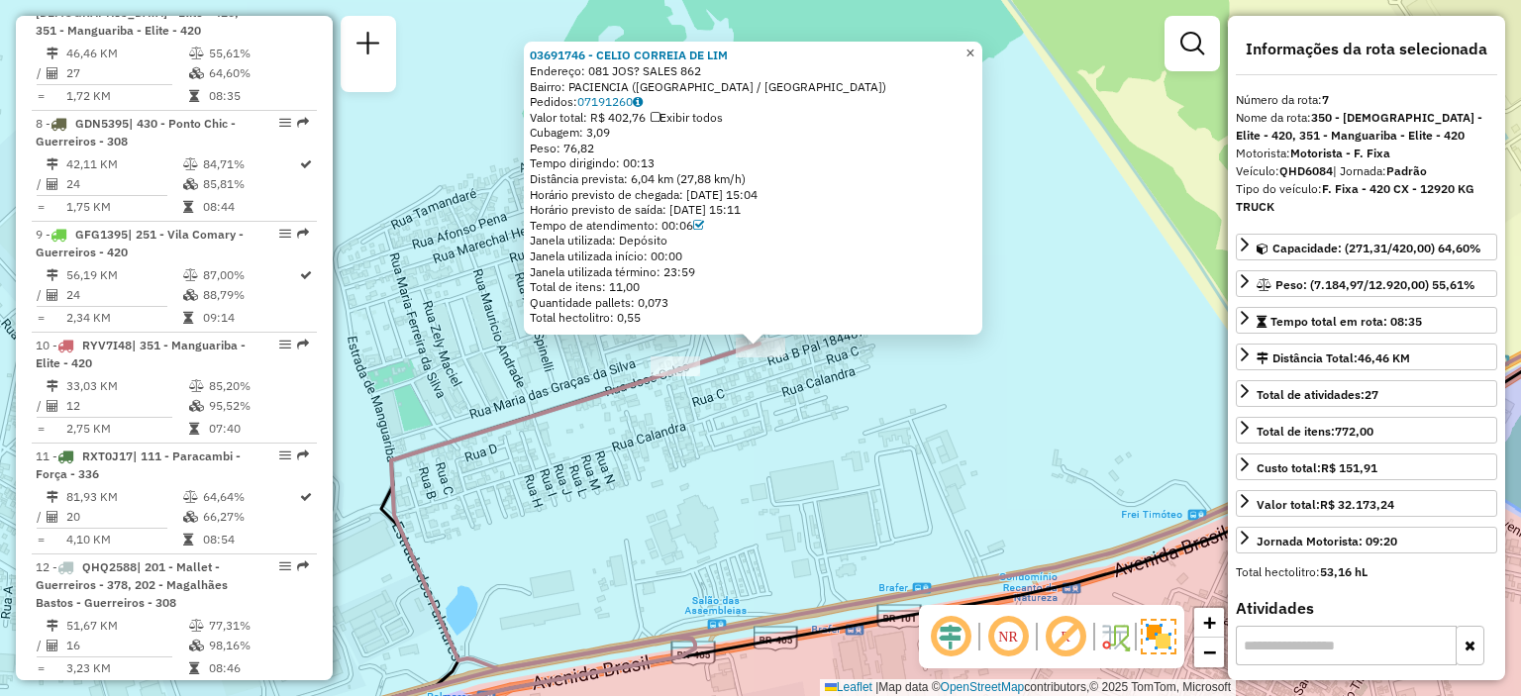
click at [974, 45] on span "×" at bounding box center [969, 53] width 9 height 17
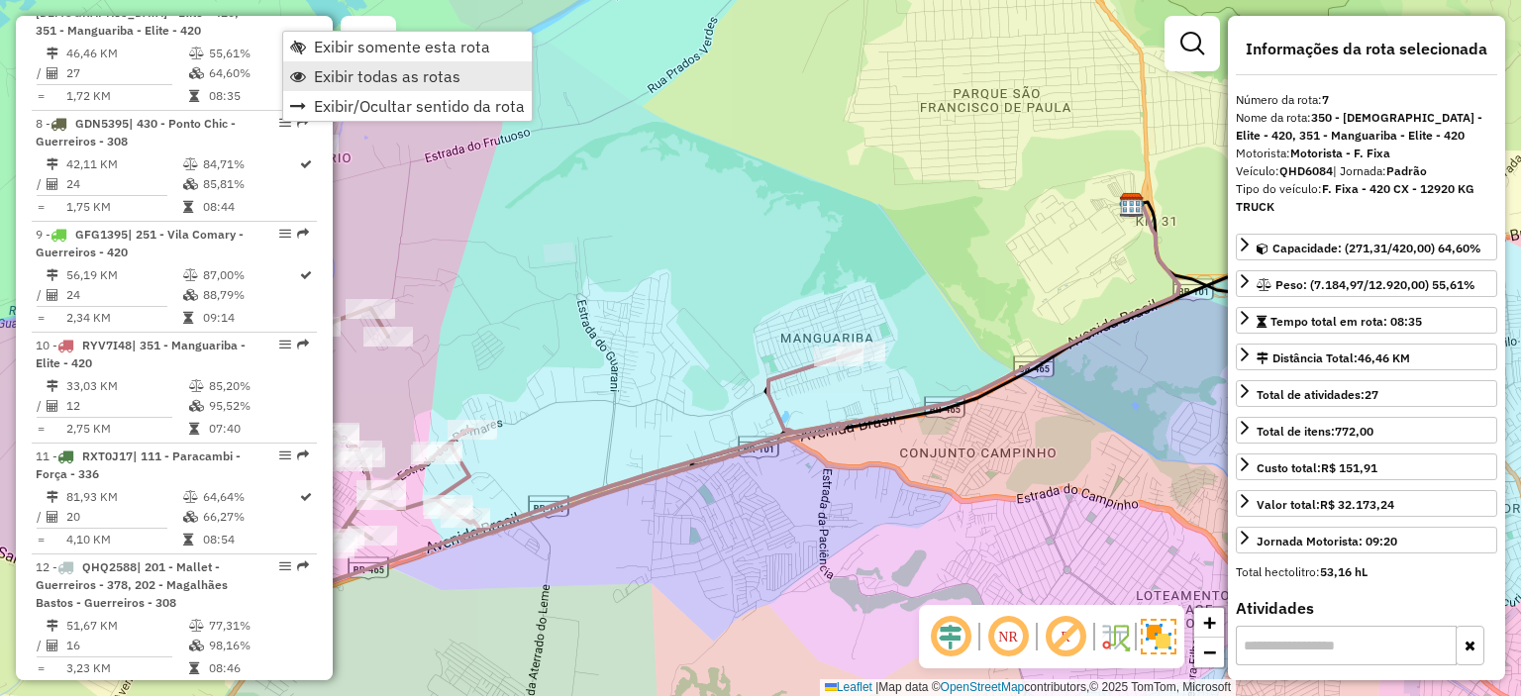
click at [347, 76] on span "Exibir todas as rotas" at bounding box center [387, 76] width 147 height 16
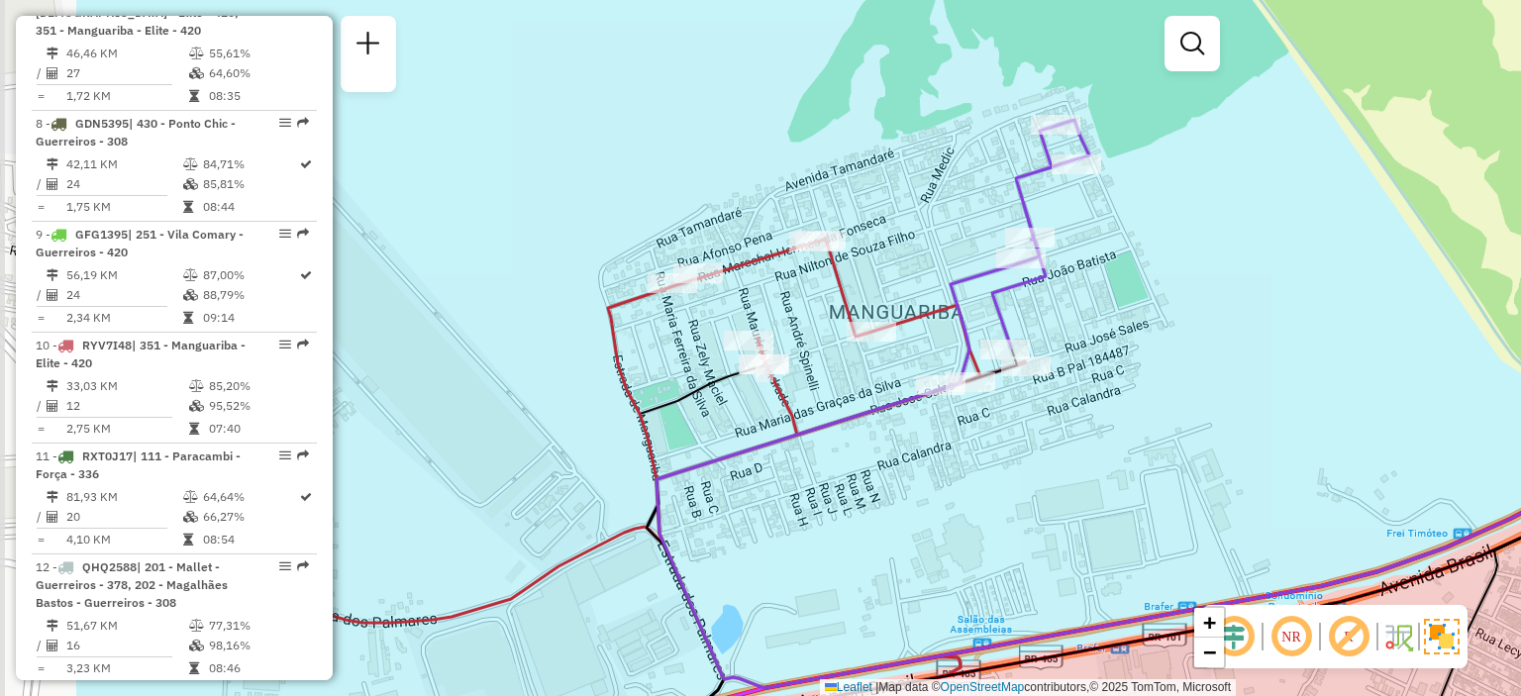
drag, startPoint x: 684, startPoint y: 455, endPoint x: 912, endPoint y: 454, distance: 227.7
click at [917, 454] on div "Janela de atendimento Grade de atendimento Capacidade Transportadoras Veículos …" at bounding box center [760, 348] width 1521 height 696
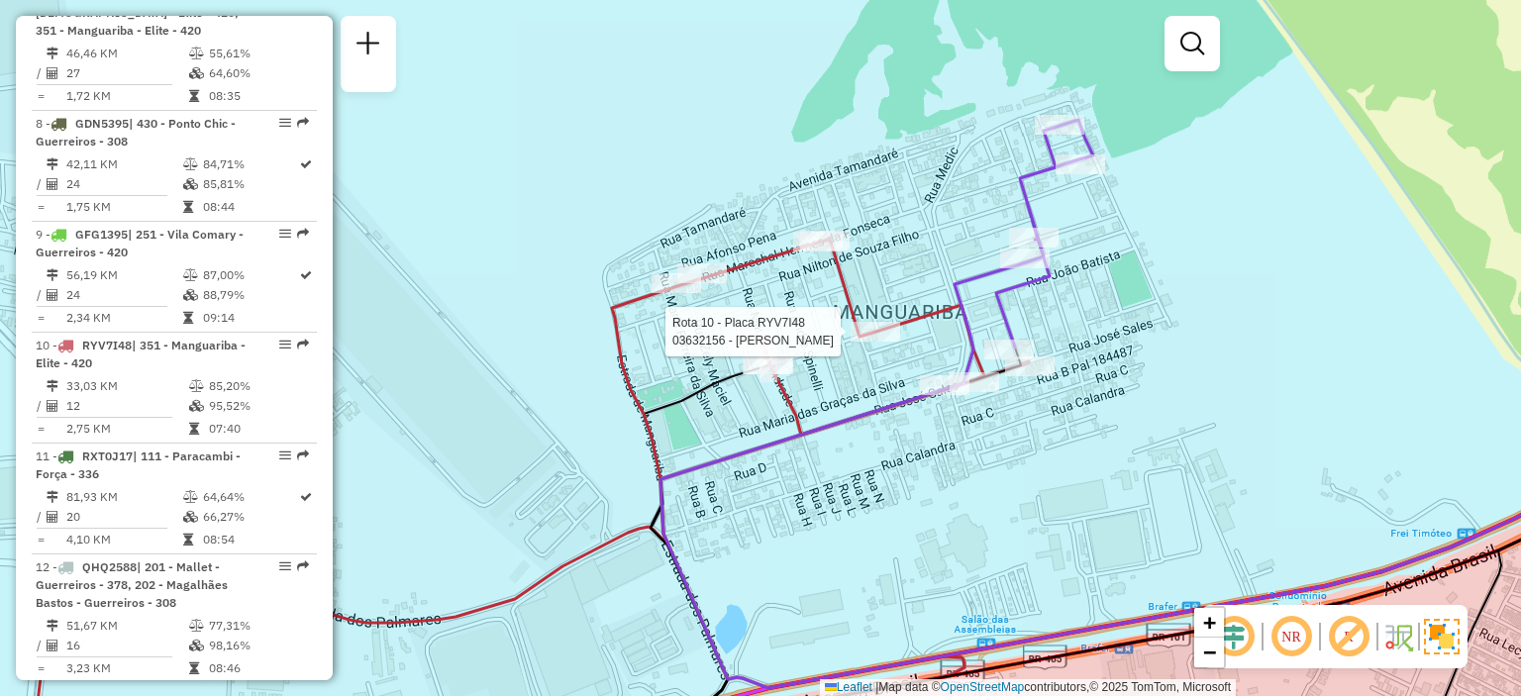
select select "**********"
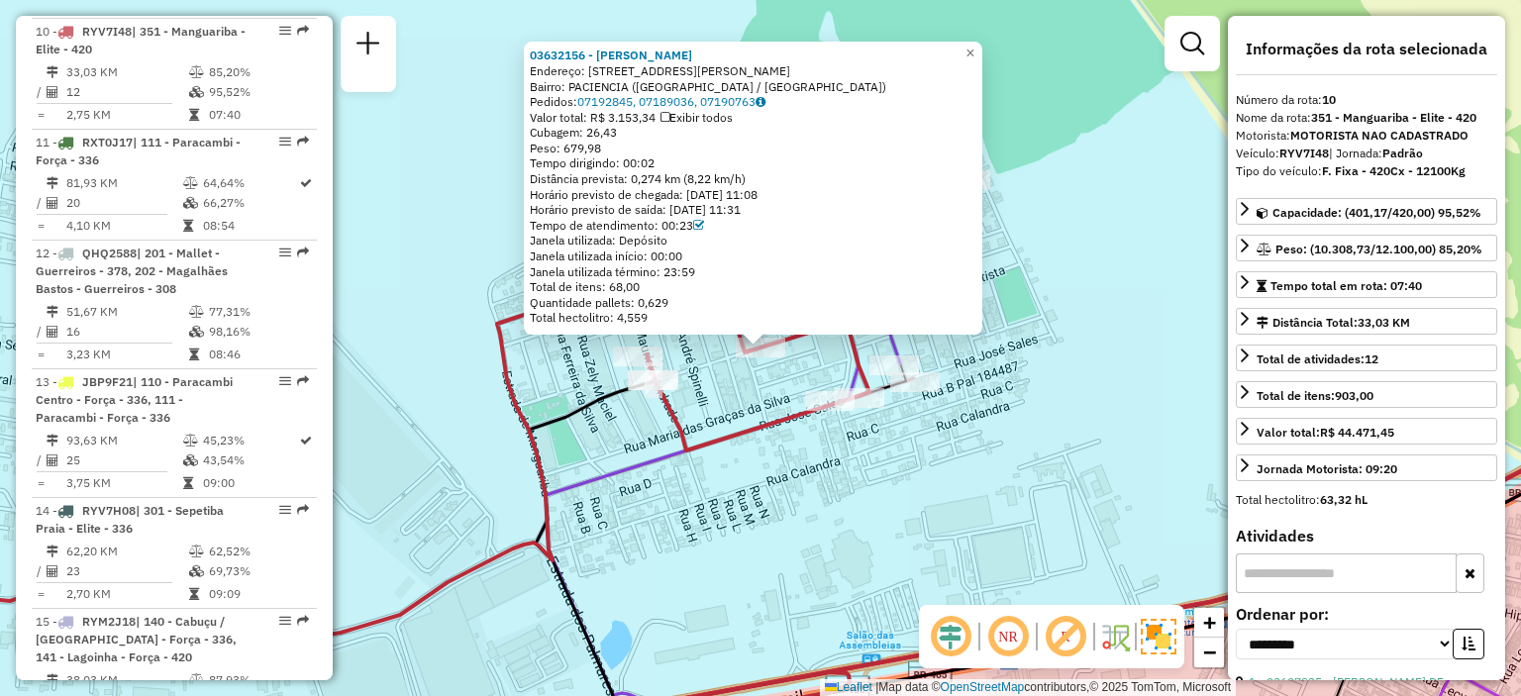
scroll to position [1885, 0]
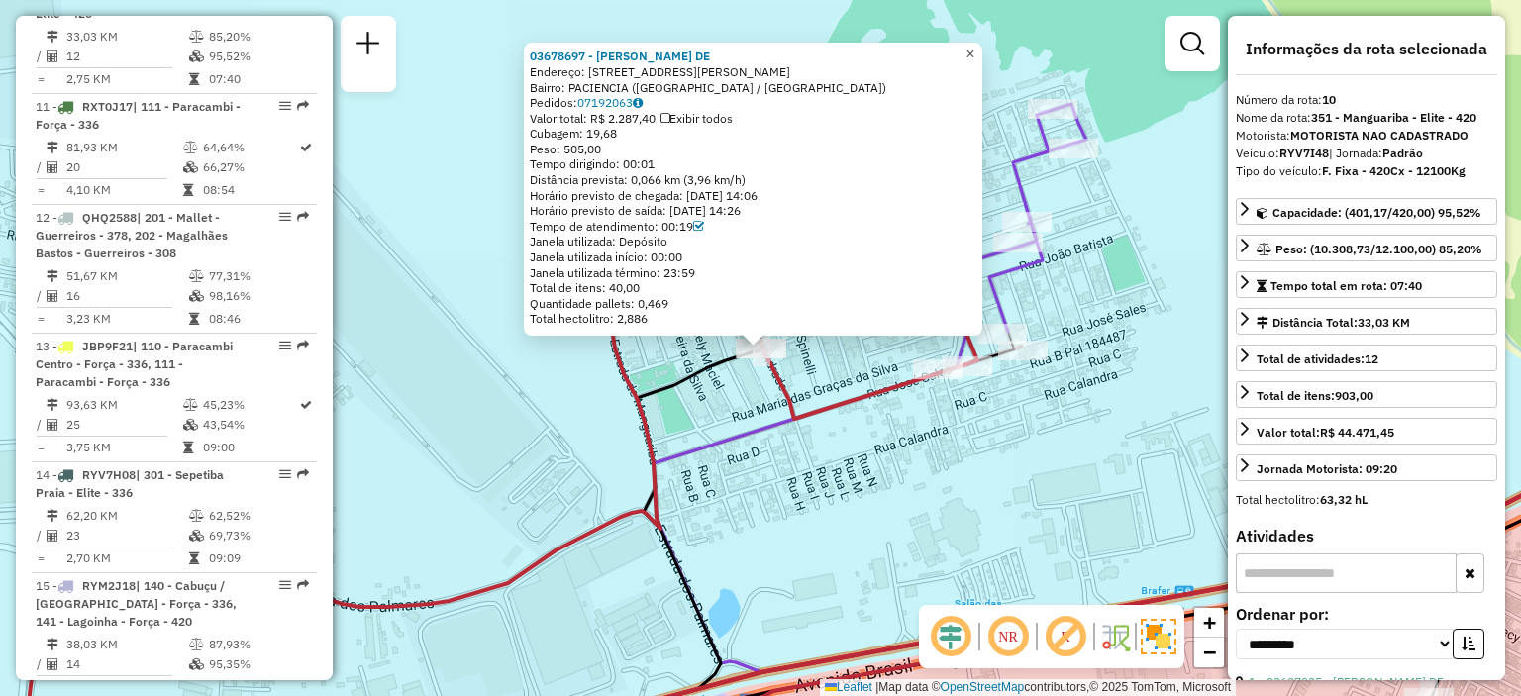
click at [974, 47] on span "×" at bounding box center [969, 54] width 9 height 17
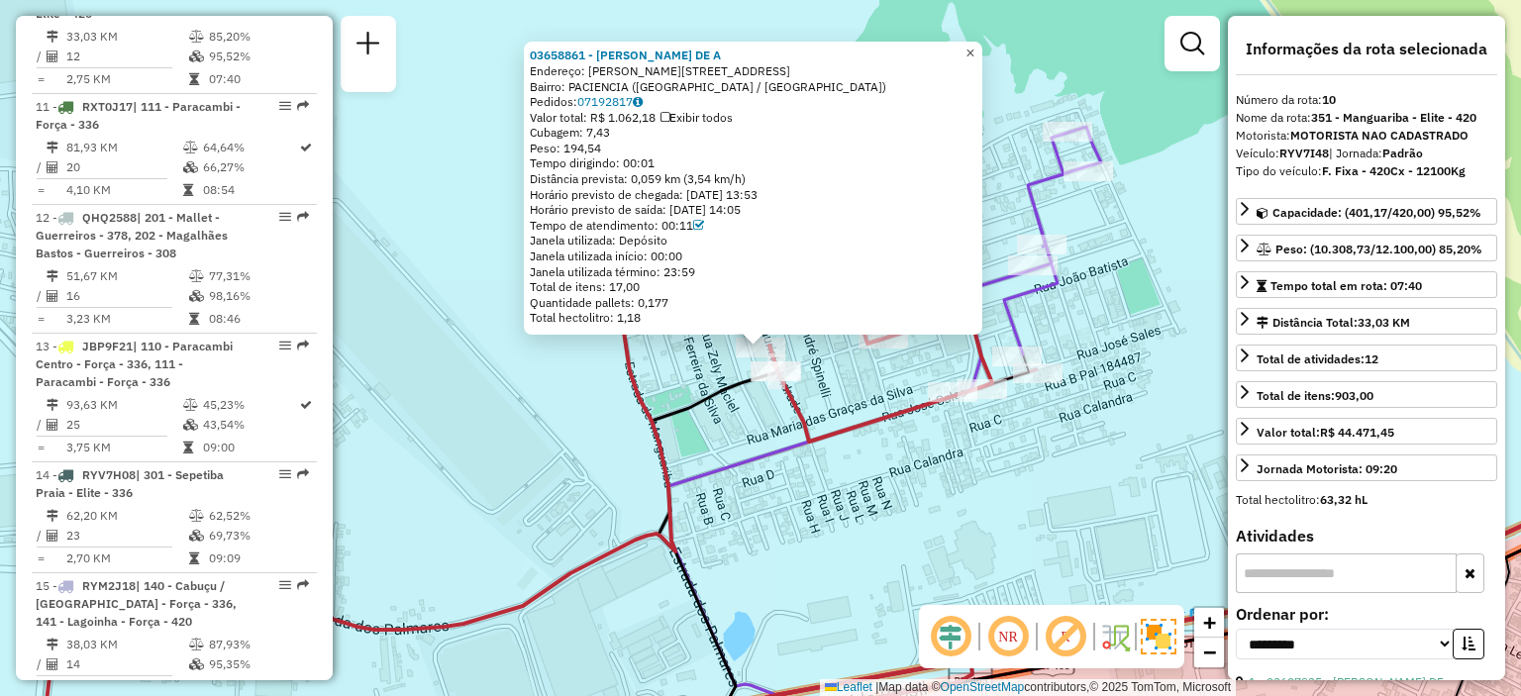
click at [974, 45] on span "×" at bounding box center [969, 53] width 9 height 17
